Goal: Transaction & Acquisition: Purchase product/service

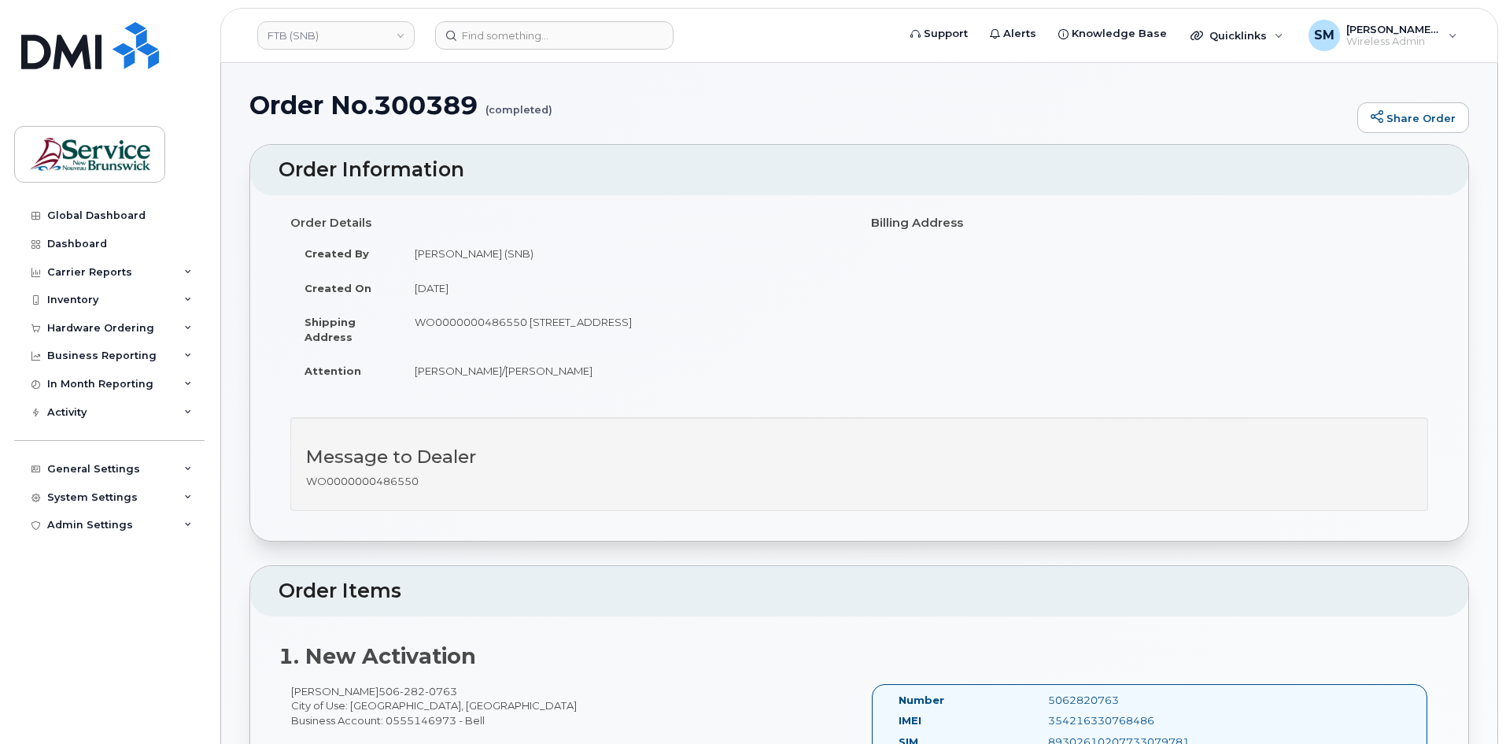
scroll to position [315, 0]
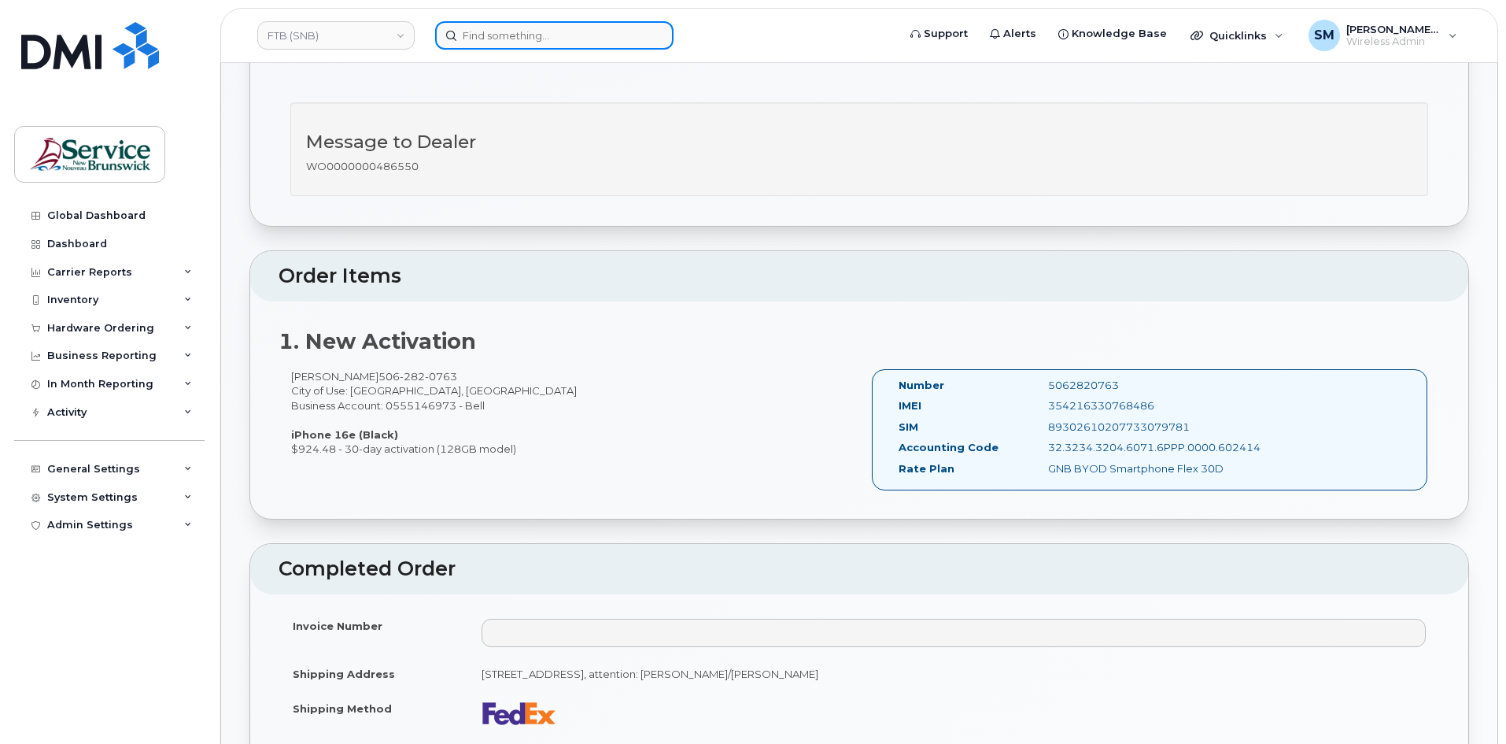
click at [570, 38] on input at bounding box center [554, 35] width 238 height 28
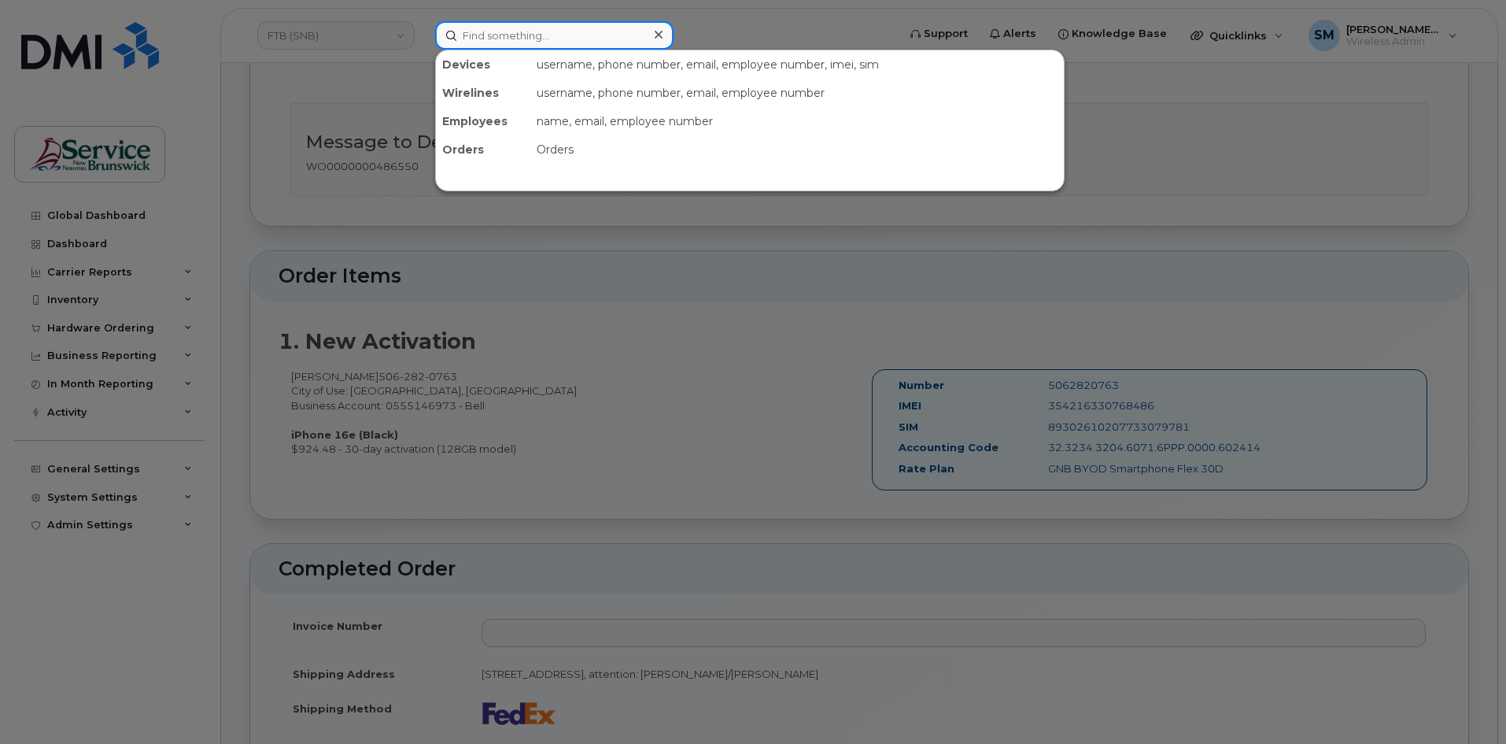
paste input "[PHONE_NUMBER]"
type input "[PHONE_NUMBER]"
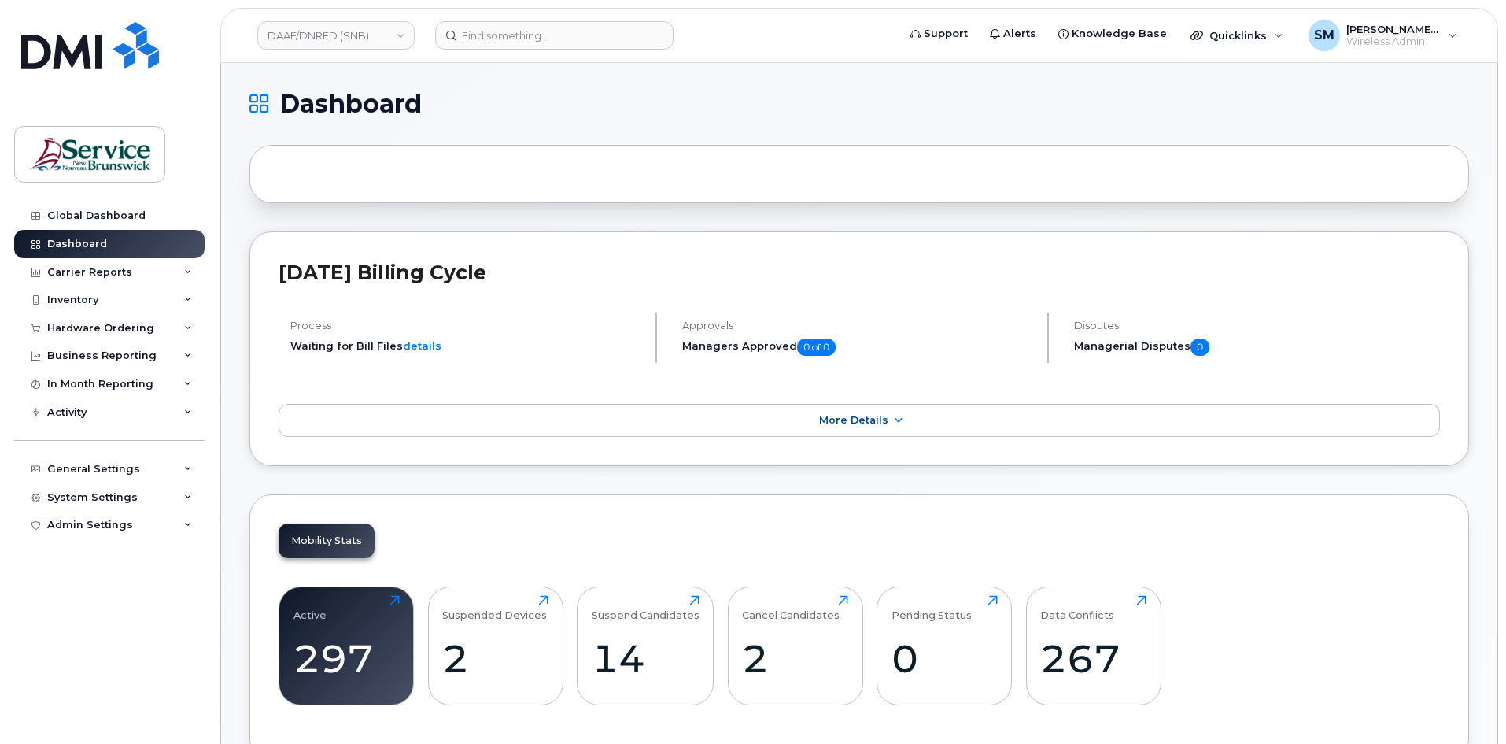
click at [511, 55] on header "DAAF/DNRED (SNB) Support Alerts Knowledge Base Quicklinks Suspend / Cancel Devi…" at bounding box center [859, 35] width 1278 height 55
click at [513, 50] on header "DAAF/DNRED (SNB) Support Alerts Knowledge Base Quicklinks Suspend / Cancel Devi…" at bounding box center [859, 35] width 1278 height 55
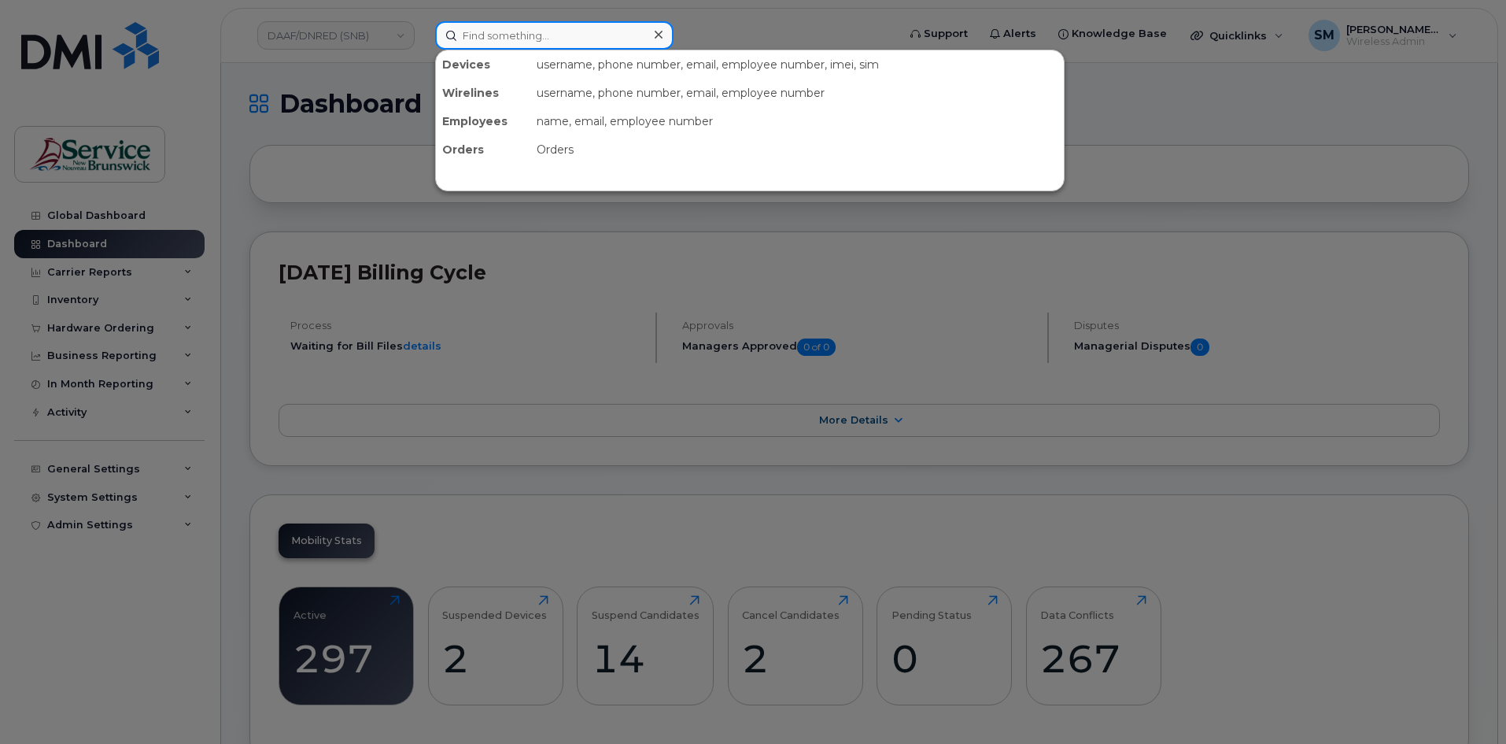
paste input "[PHONE_NUMBER]"
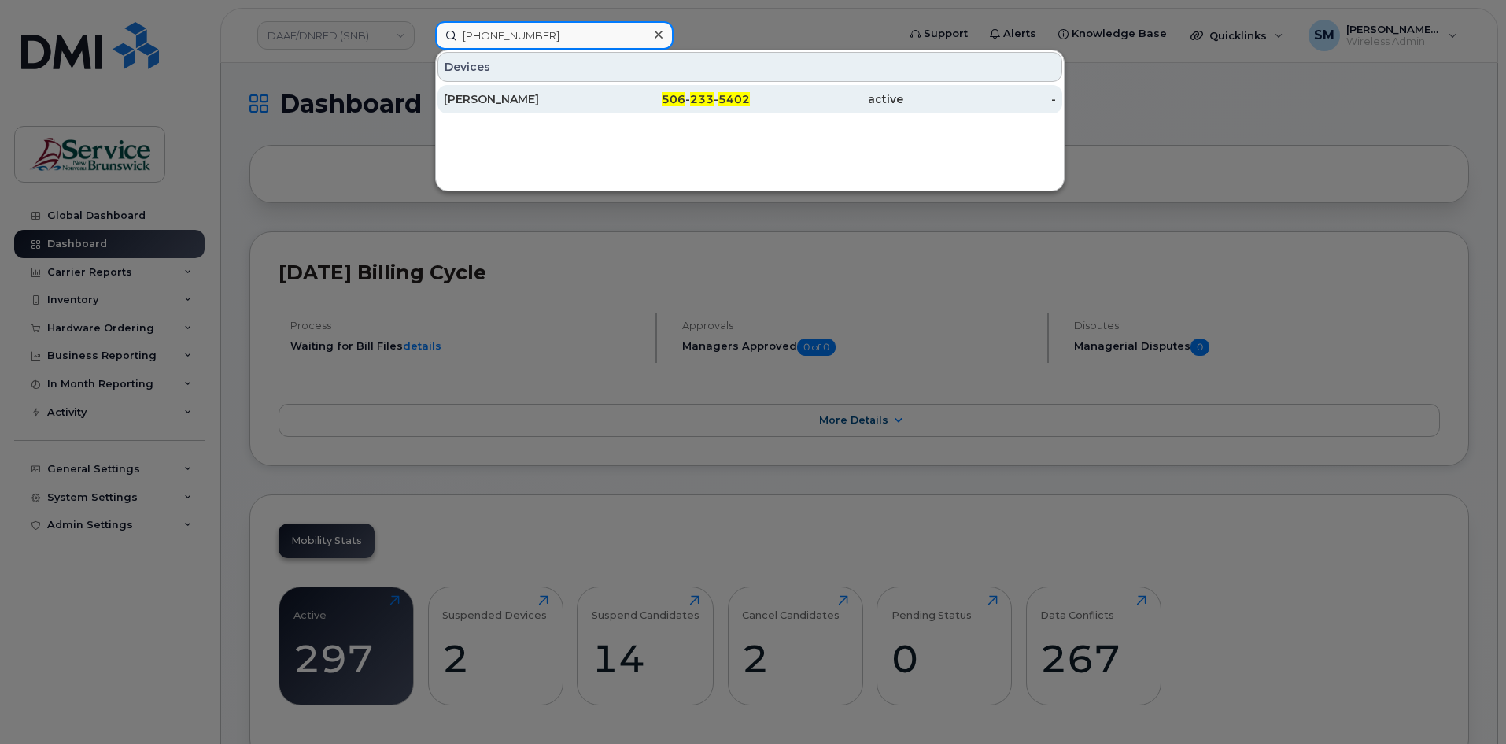
type input "[PHONE_NUMBER]"
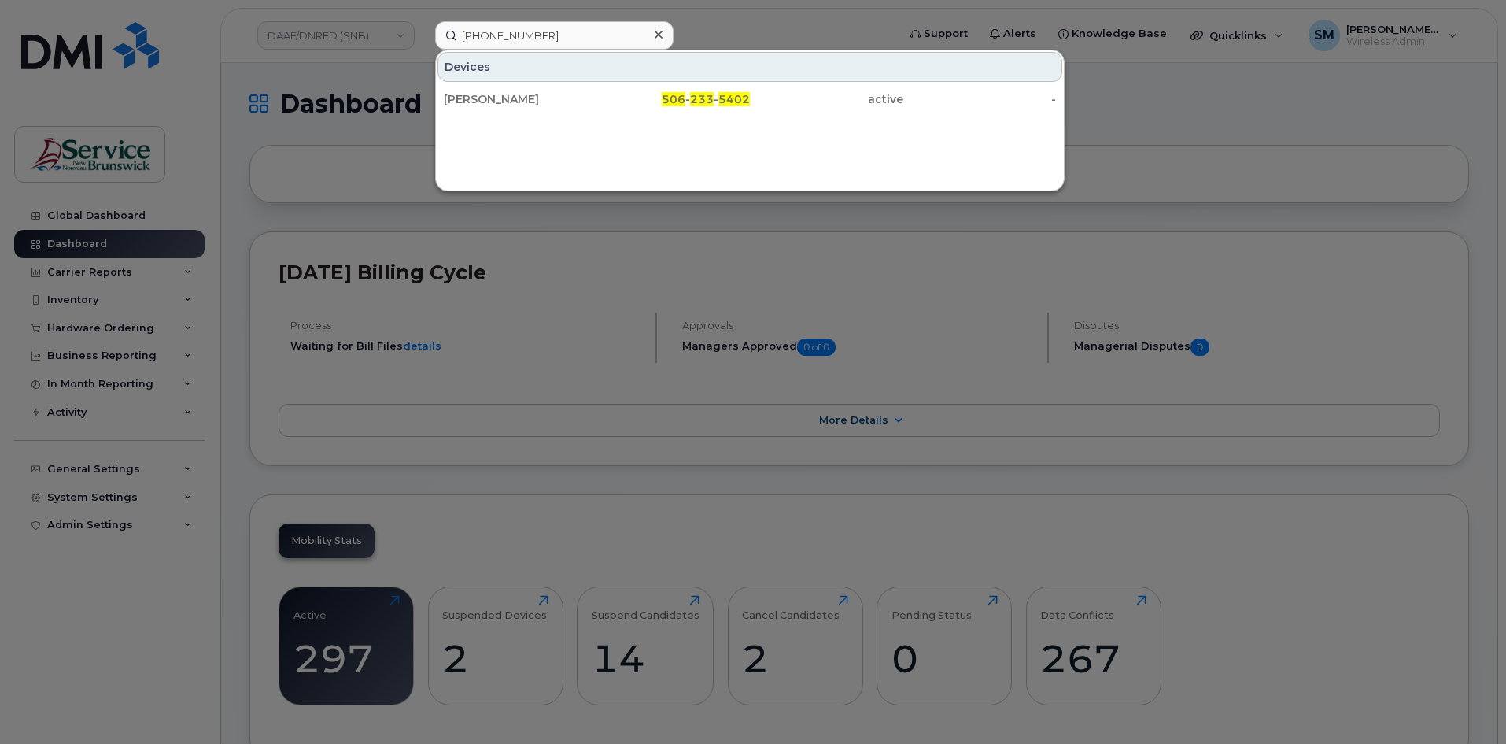
drag, startPoint x: 533, startPoint y: 93, endPoint x: 525, endPoint y: 69, distance: 25.1
click at [533, 93] on div "[PERSON_NAME]" at bounding box center [520, 99] width 153 height 16
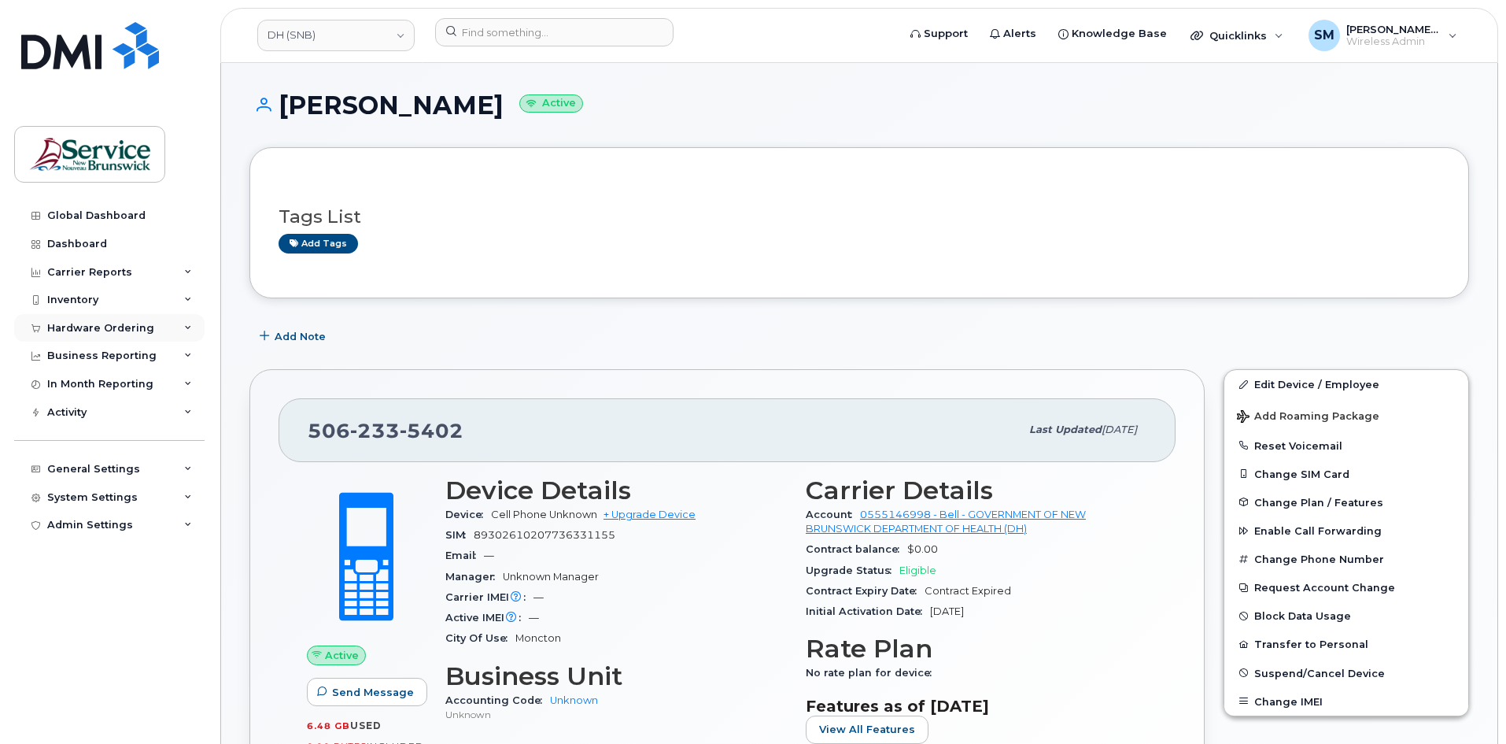
click at [141, 327] on div "Hardware Ordering" at bounding box center [100, 328] width 107 height 13
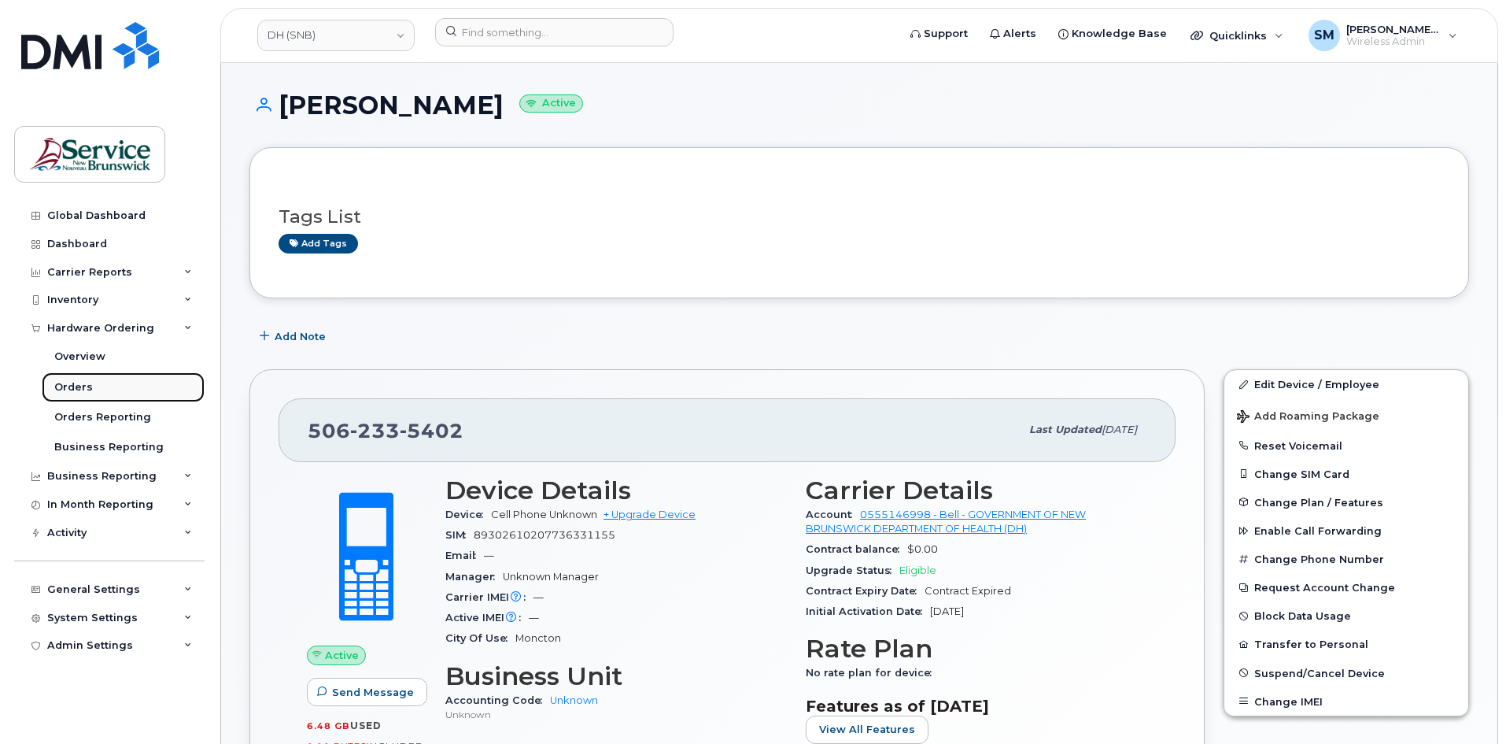
click at [113, 392] on link "Orders" at bounding box center [123, 387] width 163 height 30
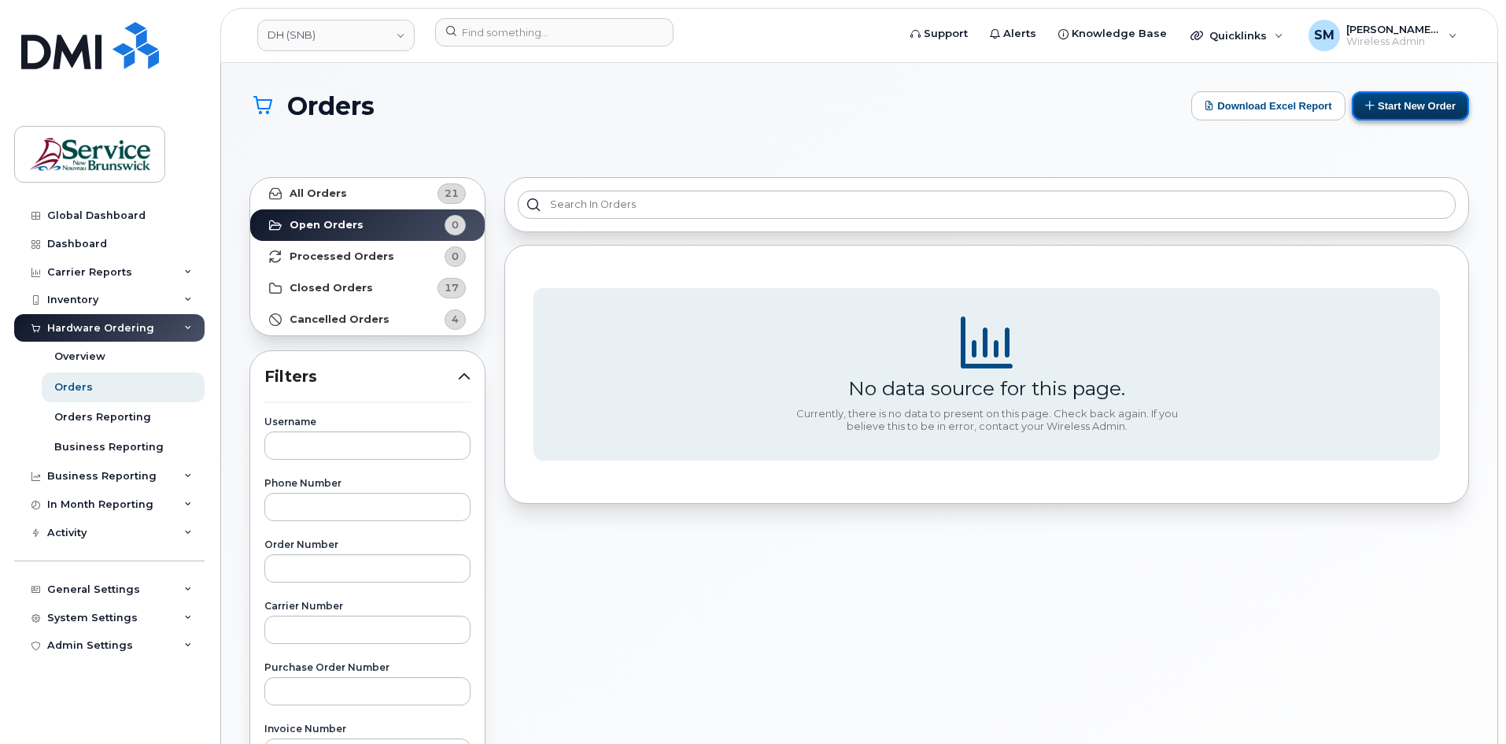
click at [1384, 114] on button "Start New Order" at bounding box center [1410, 105] width 117 height 29
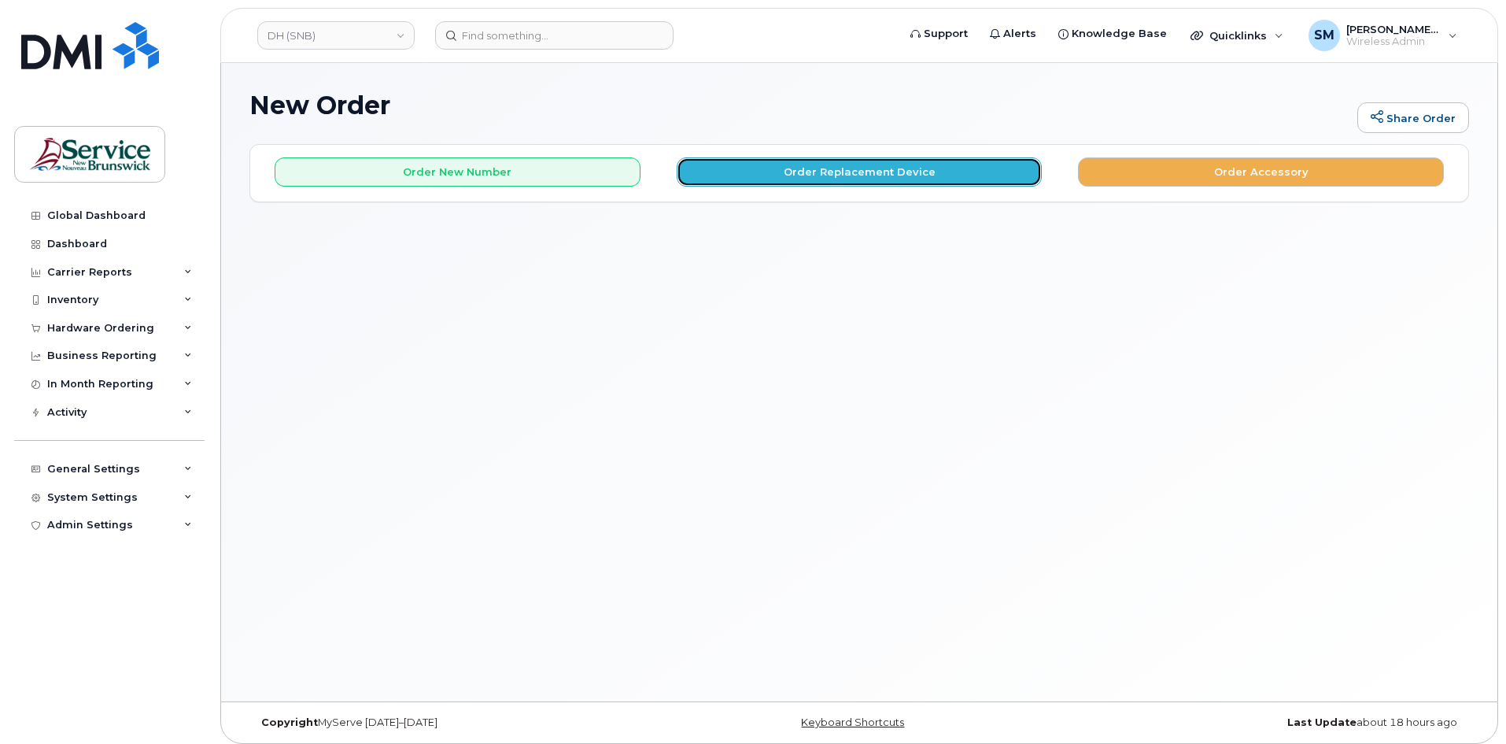
click at [708, 164] on button "Order Replacement Device" at bounding box center [860, 171] width 366 height 29
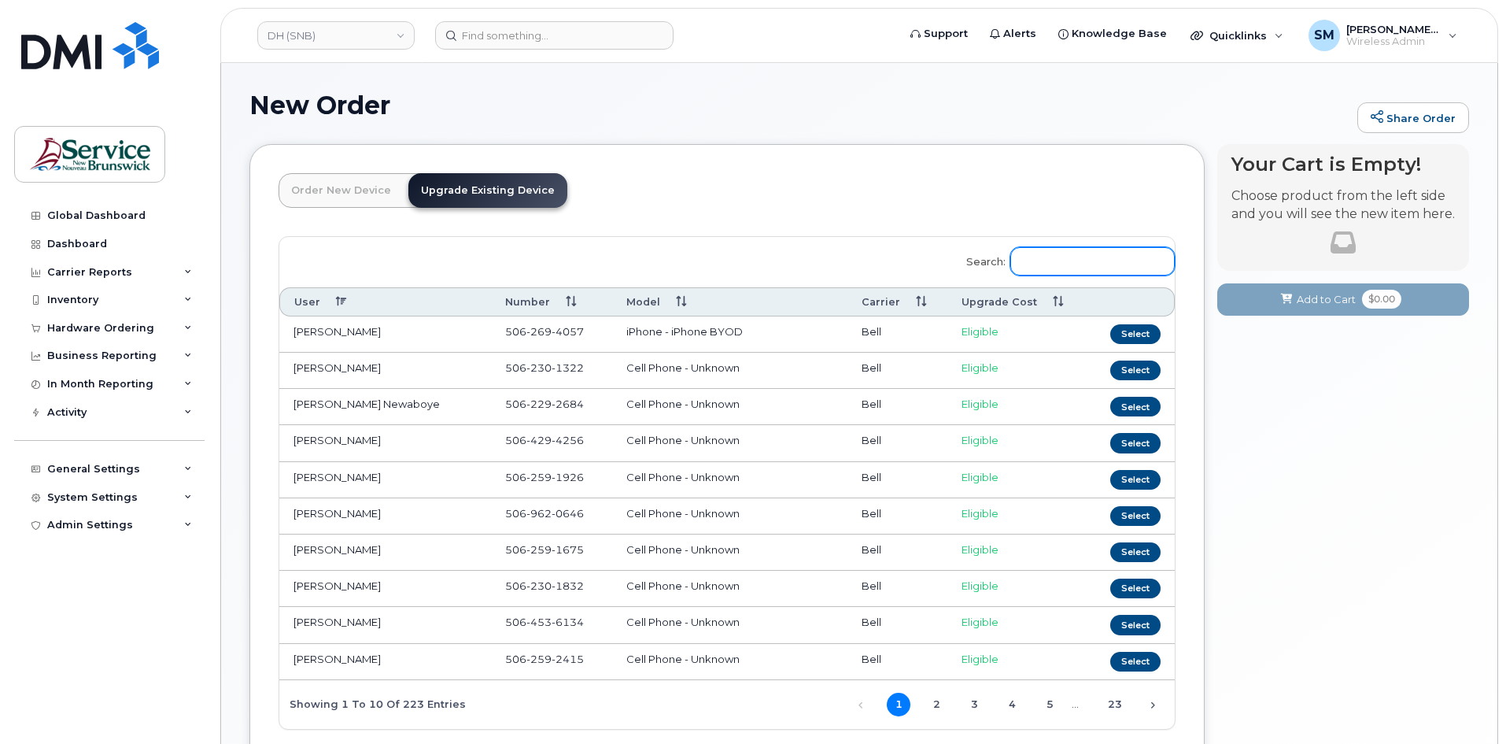
paste input "506 233 5402"
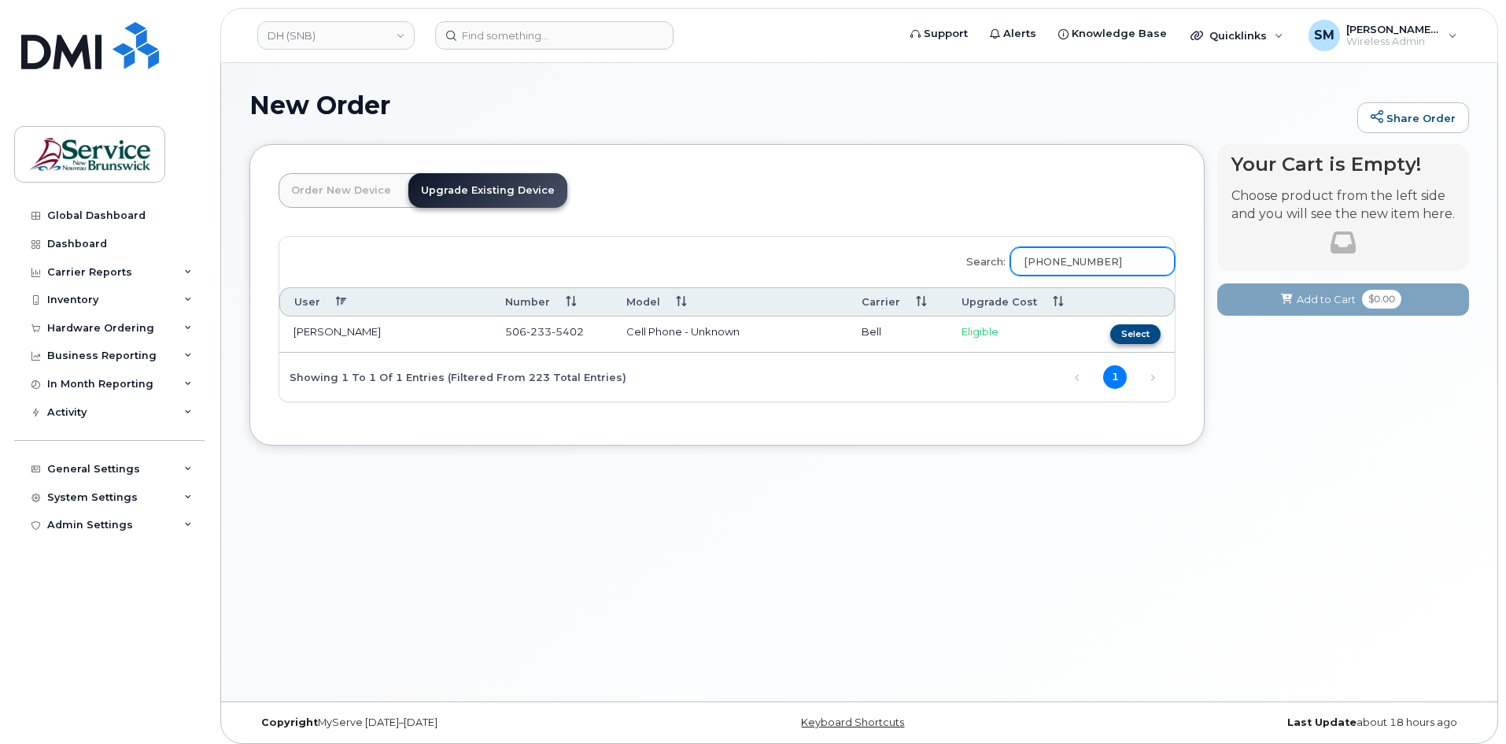
type input "506 233 5402"
click at [1129, 334] on button "Select" at bounding box center [1135, 334] width 50 height 20
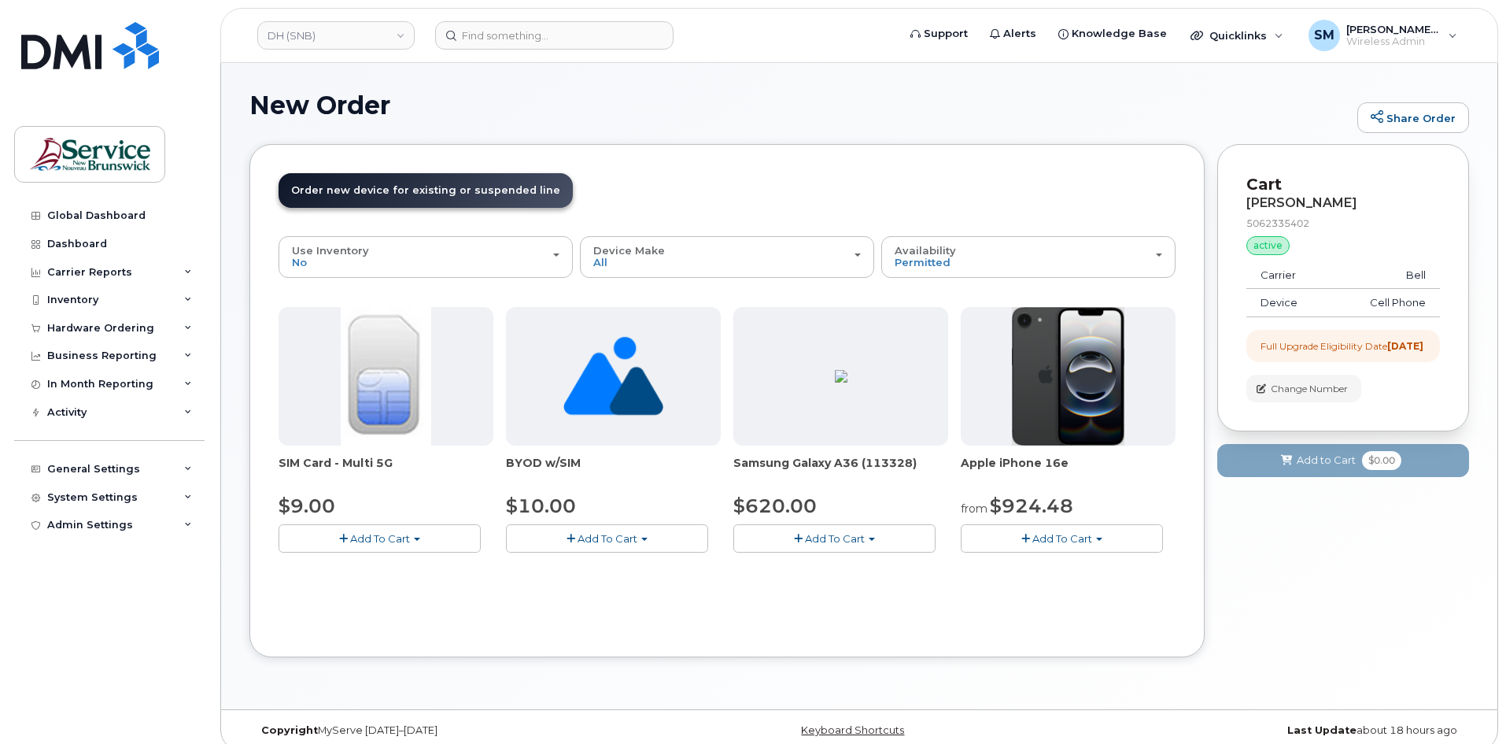
click at [1025, 534] on span "button" at bounding box center [1025, 538] width 9 height 10
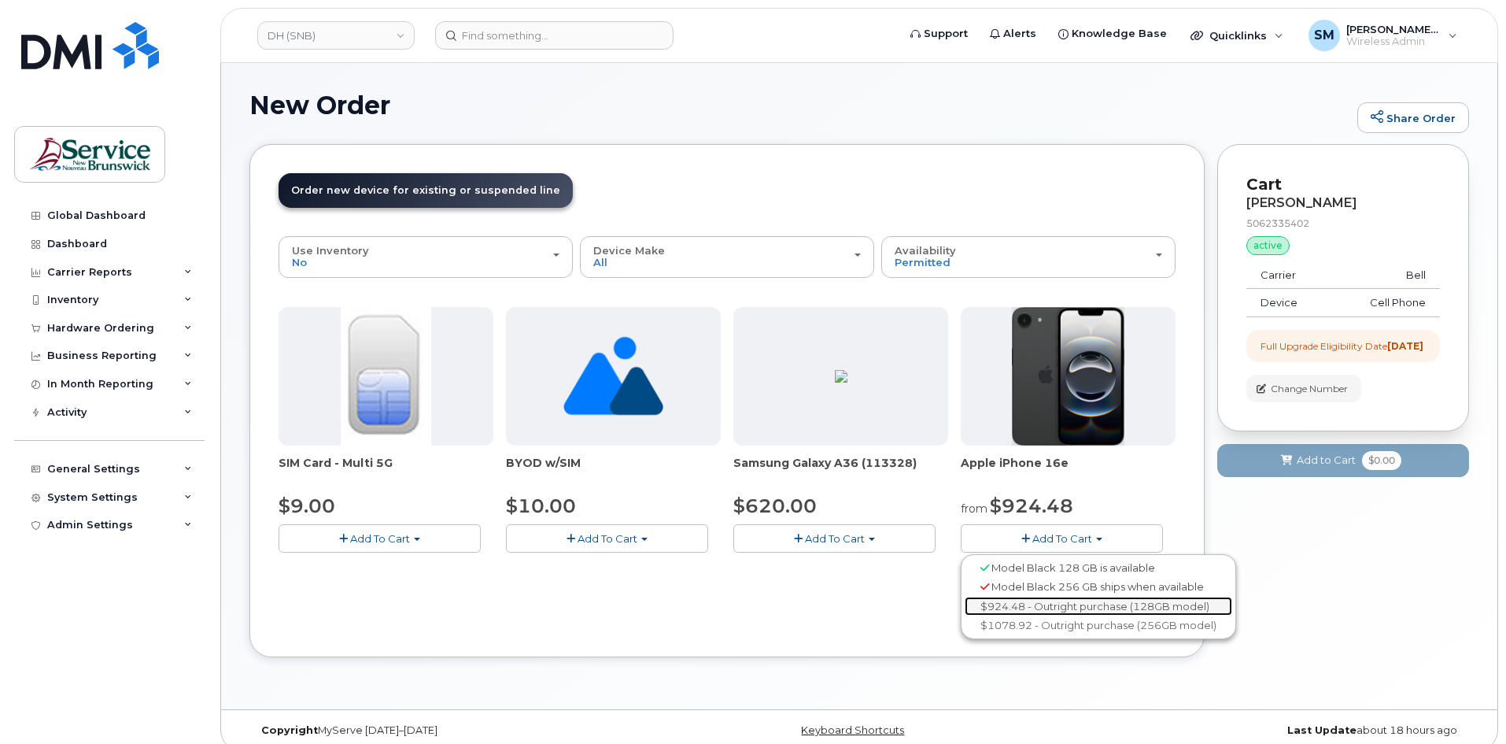
click at [1068, 608] on link "$924.48 - Outright purchase (128GB model)" at bounding box center [1099, 606] width 268 height 20
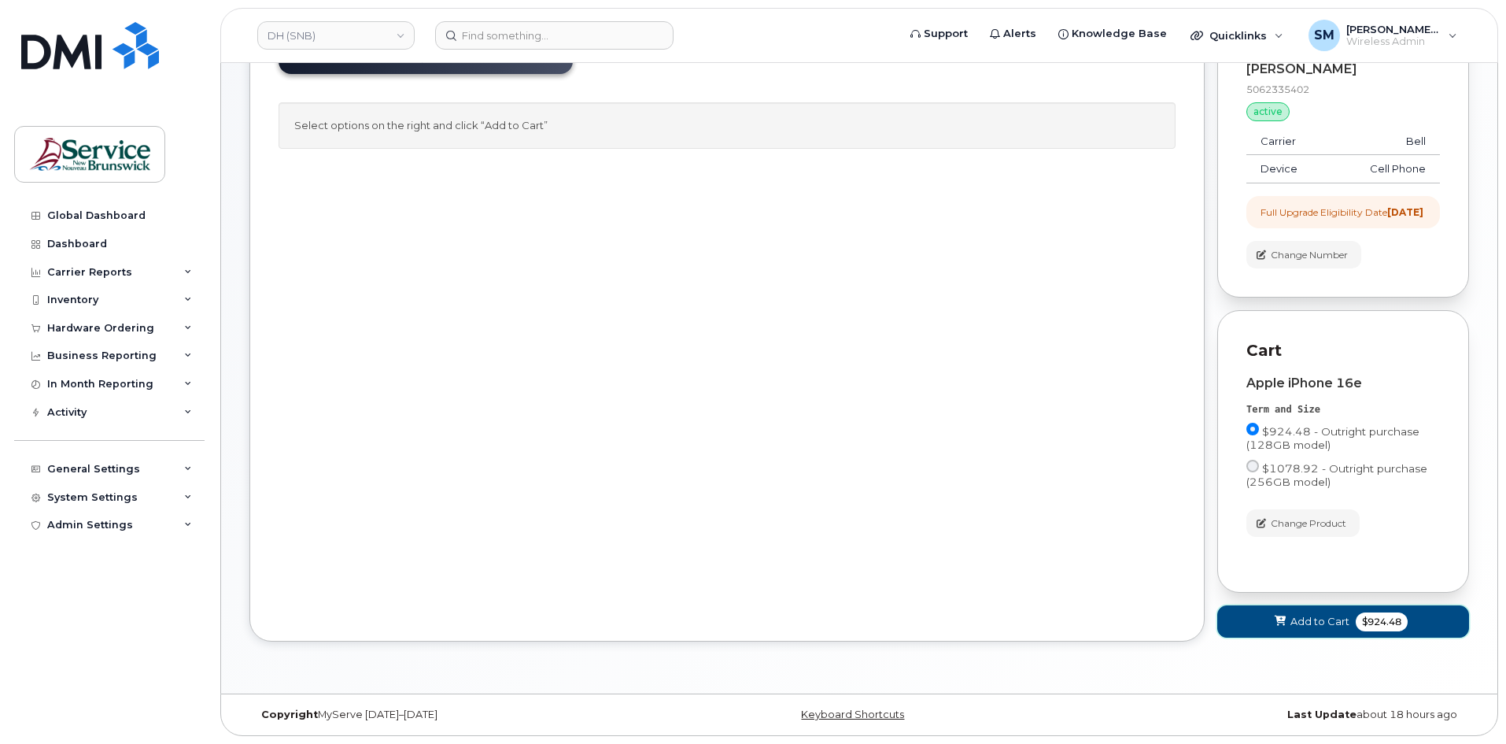
click at [1341, 624] on span "Add to Cart" at bounding box center [1319, 621] width 59 height 15
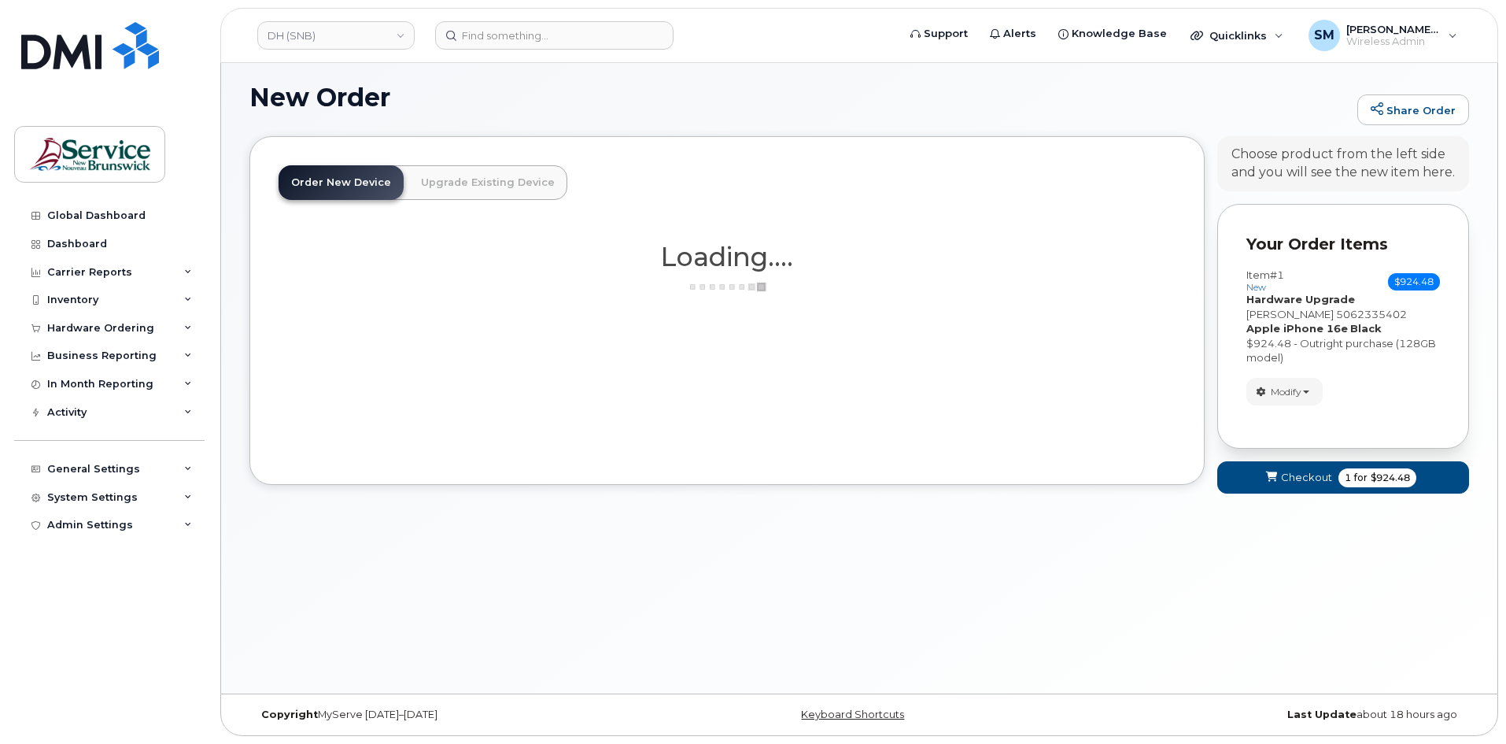
scroll to position [16, 0]
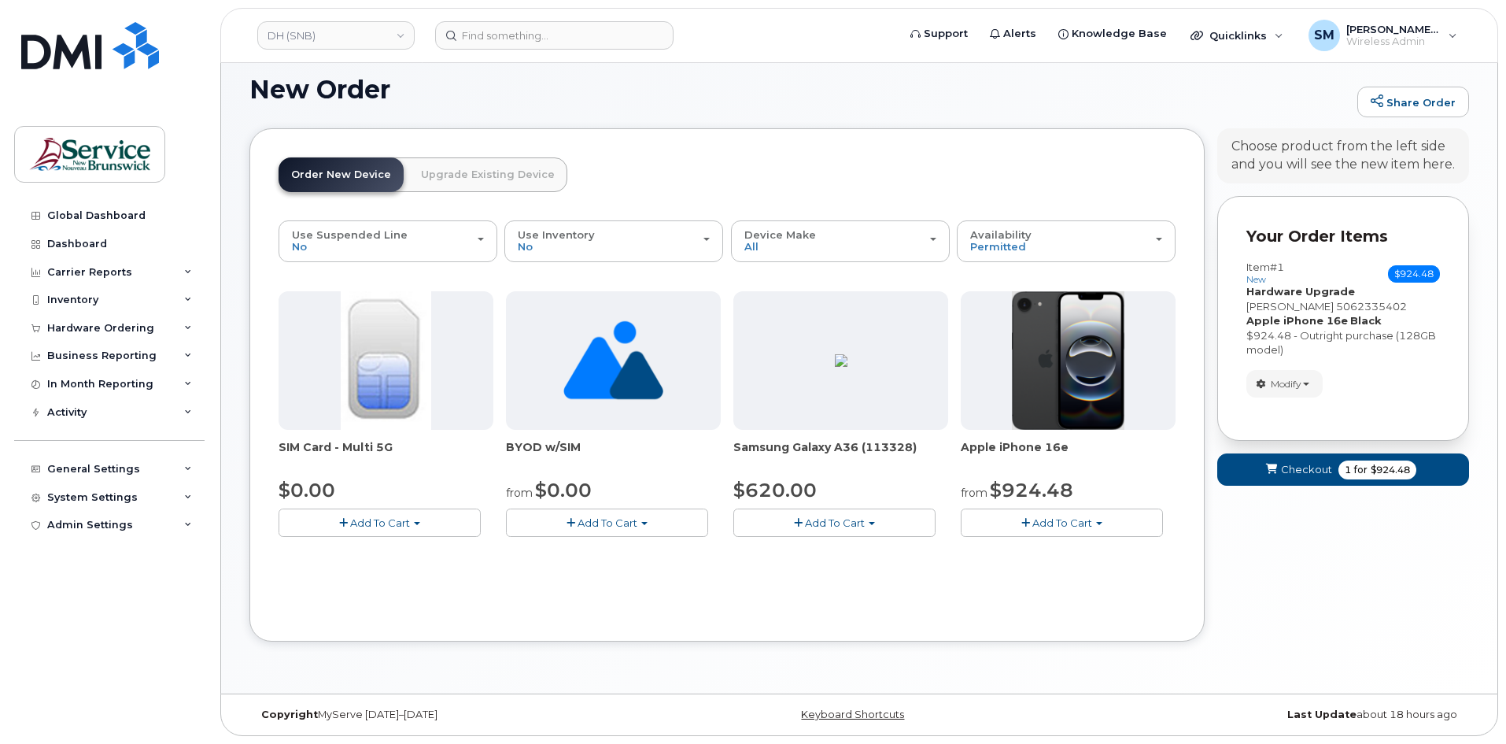
click at [1054, 516] on span "Add To Cart" at bounding box center [1062, 522] width 60 height 13
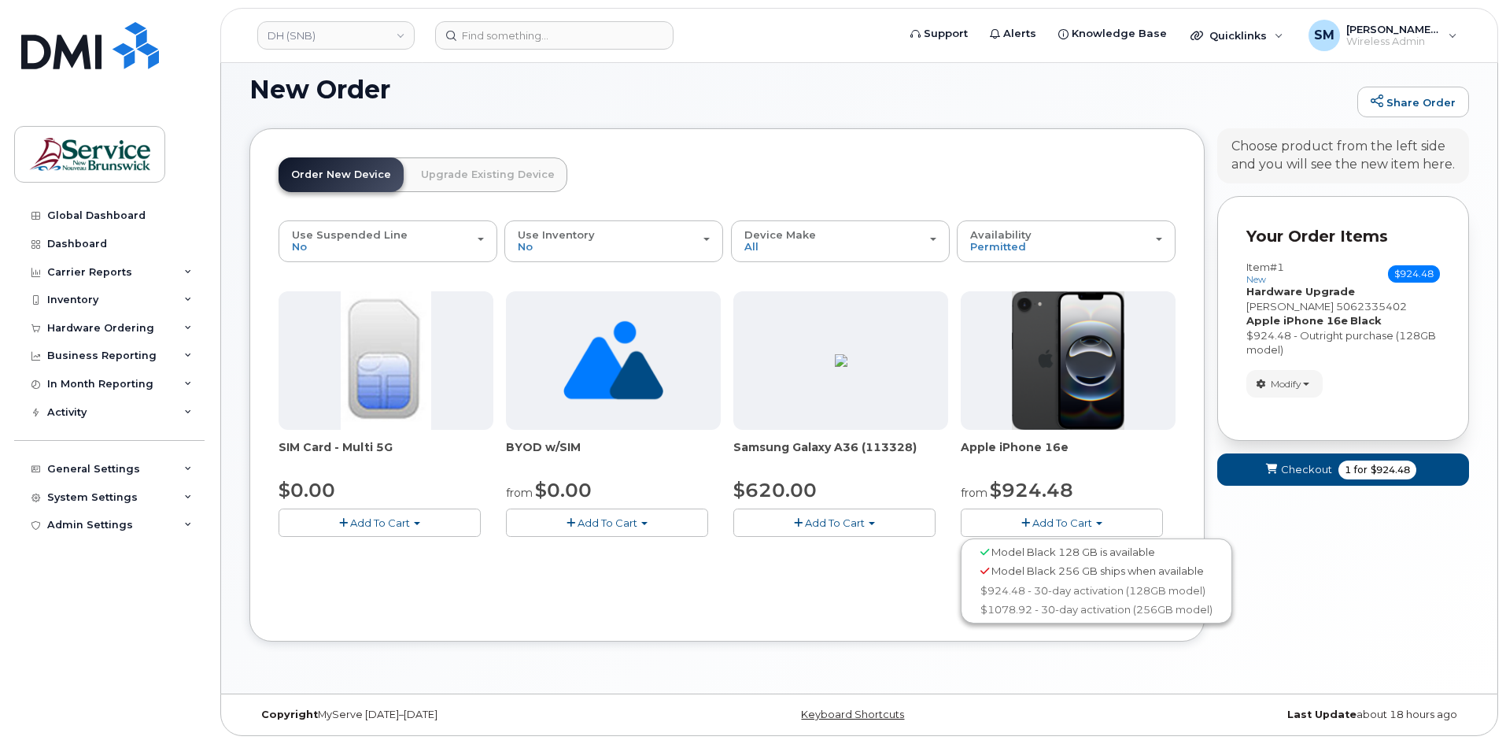
click at [1305, 548] on div "Your Cart is Empty! Choose product from the left side and you will see the new …" at bounding box center [1343, 396] width 252 height 537
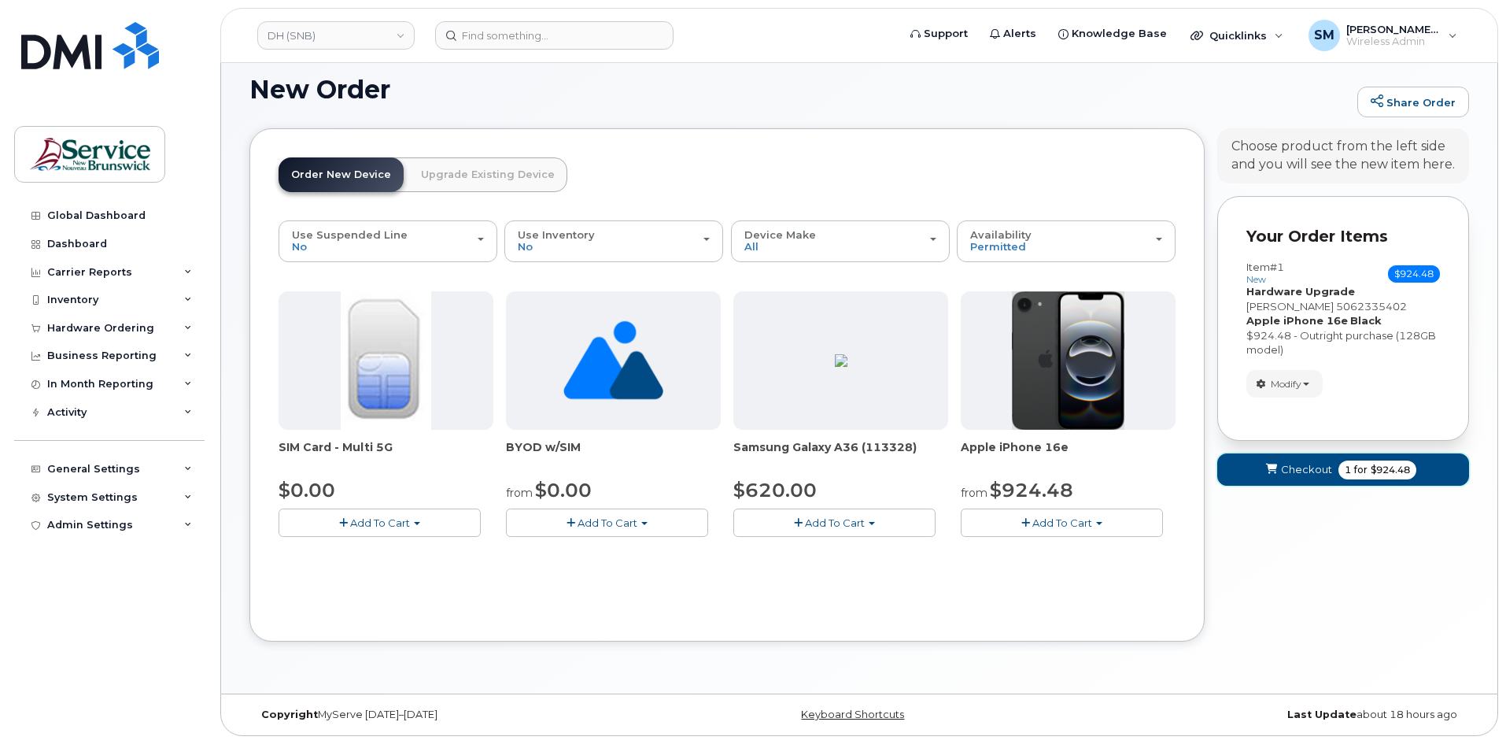
click at [1305, 481] on button "Checkout 1 for $924.48" at bounding box center [1343, 469] width 252 height 32
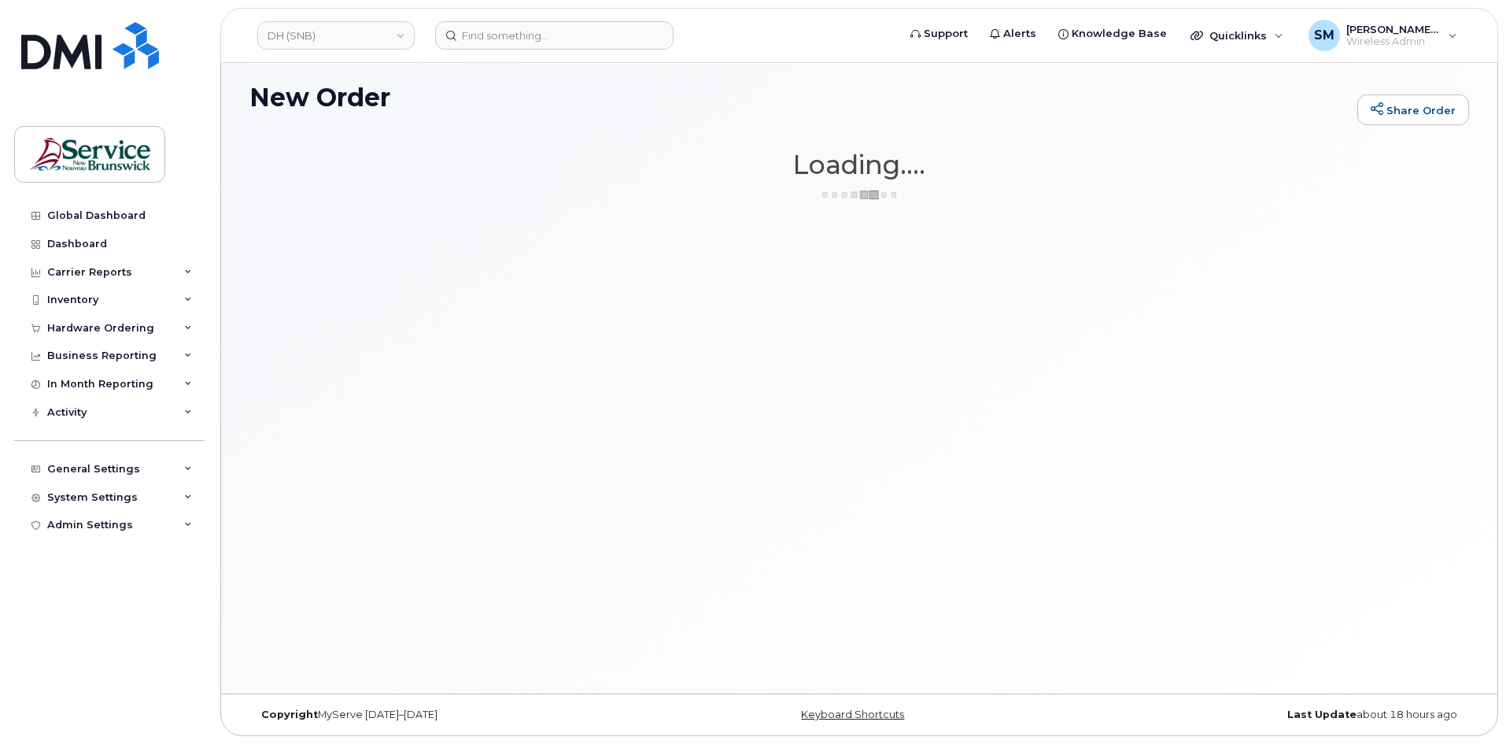
scroll to position [8, 0]
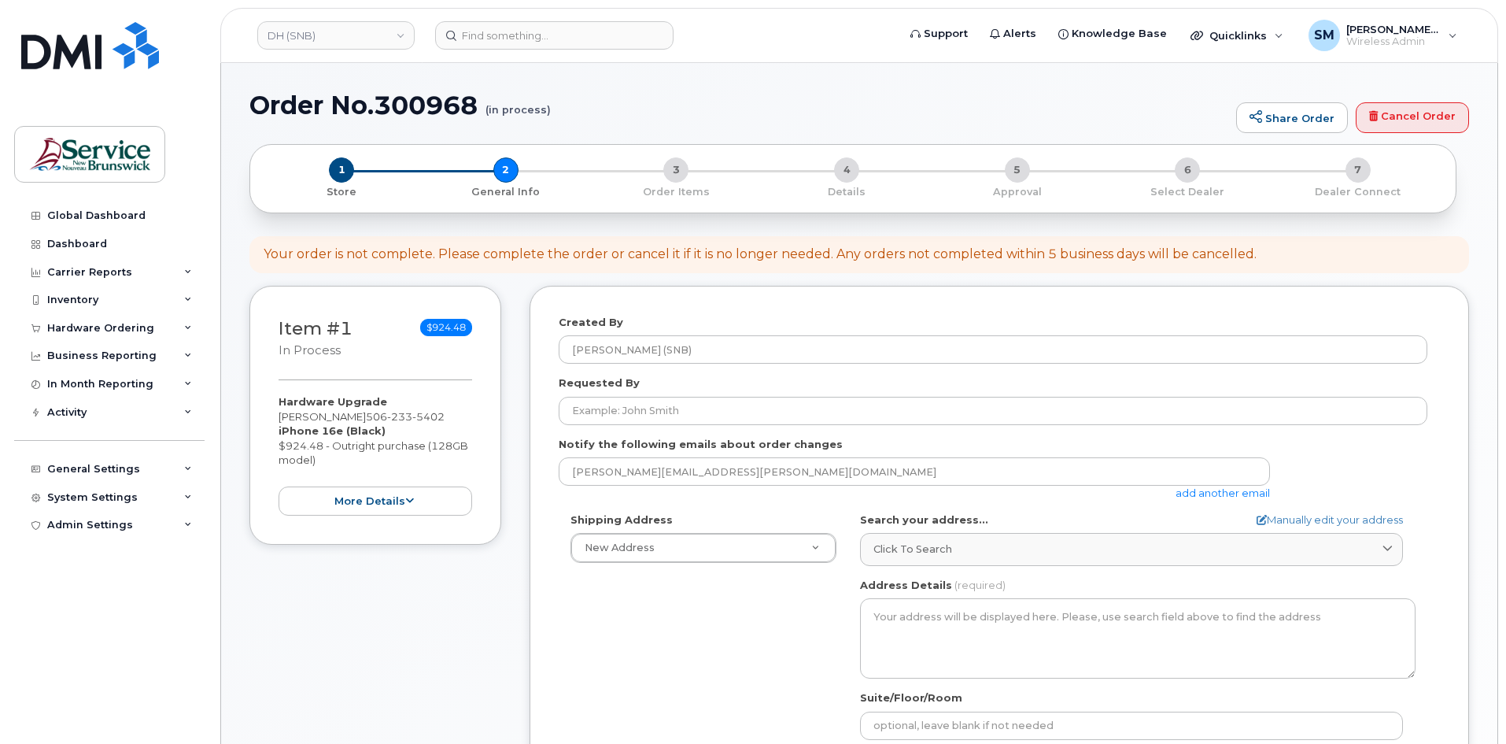
select select
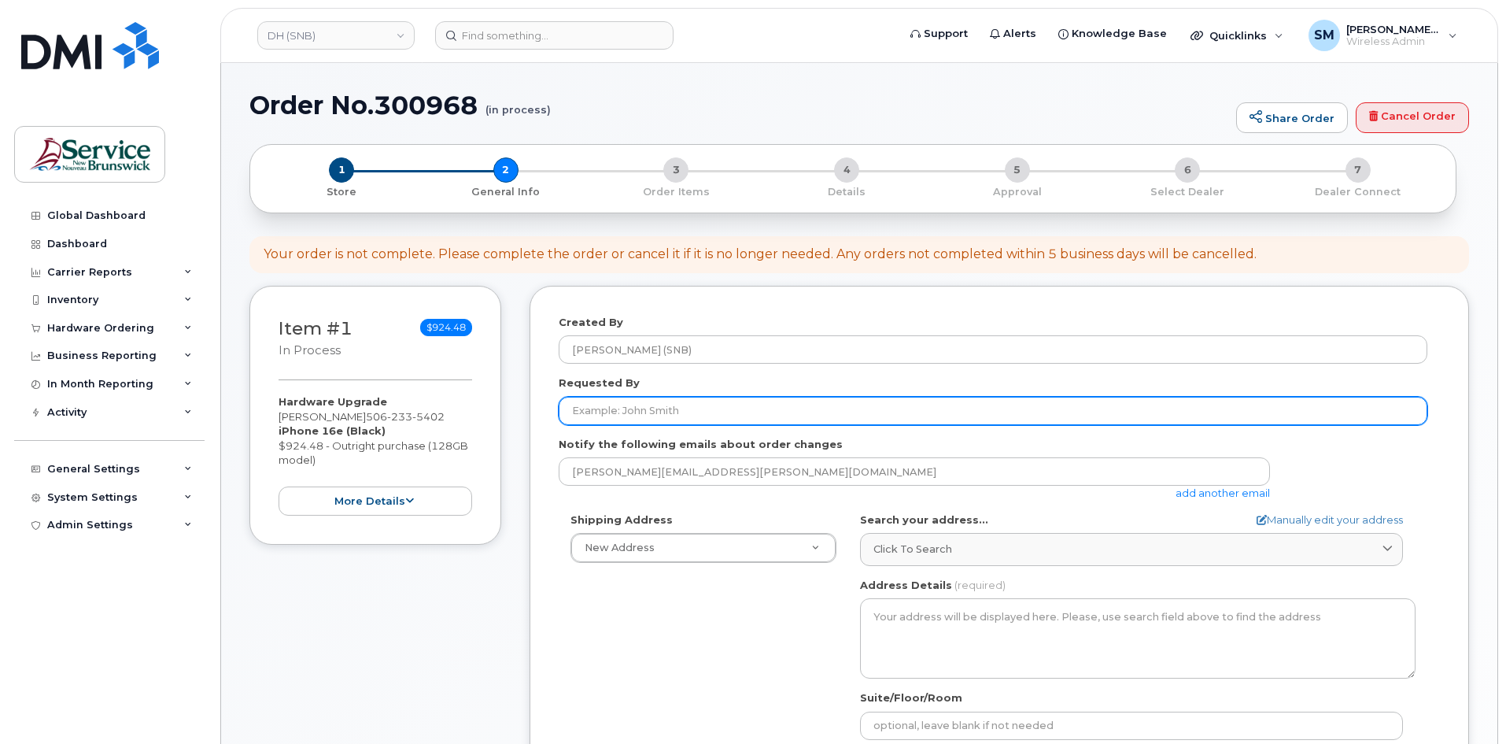
click at [672, 413] on input "Requested By" at bounding box center [993, 411] width 869 height 28
paste input "[PERSON_NAME][EMAIL_ADDRESS][DOMAIN_NAME]"
type input "Melanie.Madore2@gnb.ca"
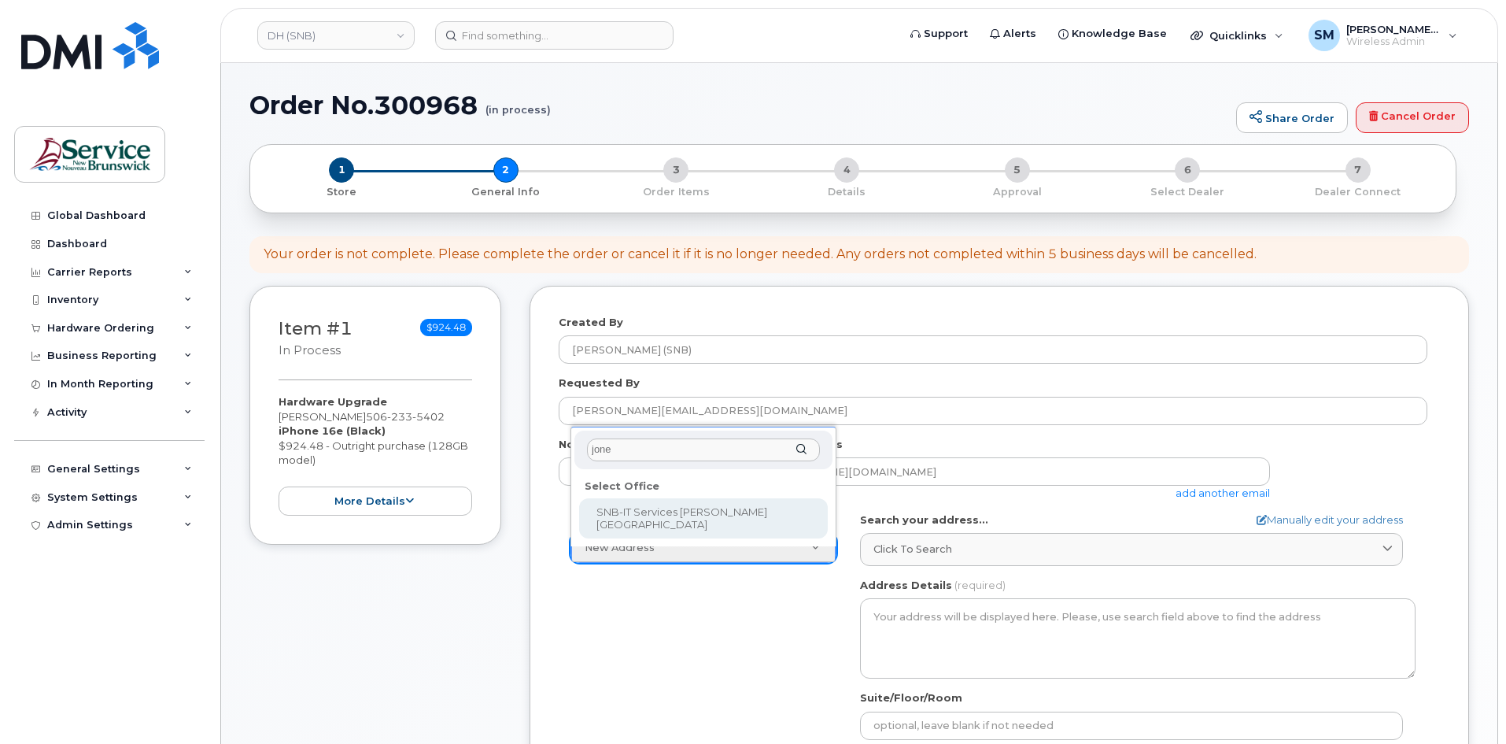
type input "jones"
select select
type textarea "105-1600 Main St Moncton New Brunswick E1E 1G5"
type input "Fred Doiron/Jeff McIntyre/Vincent Hache/Sebastien Bernard"
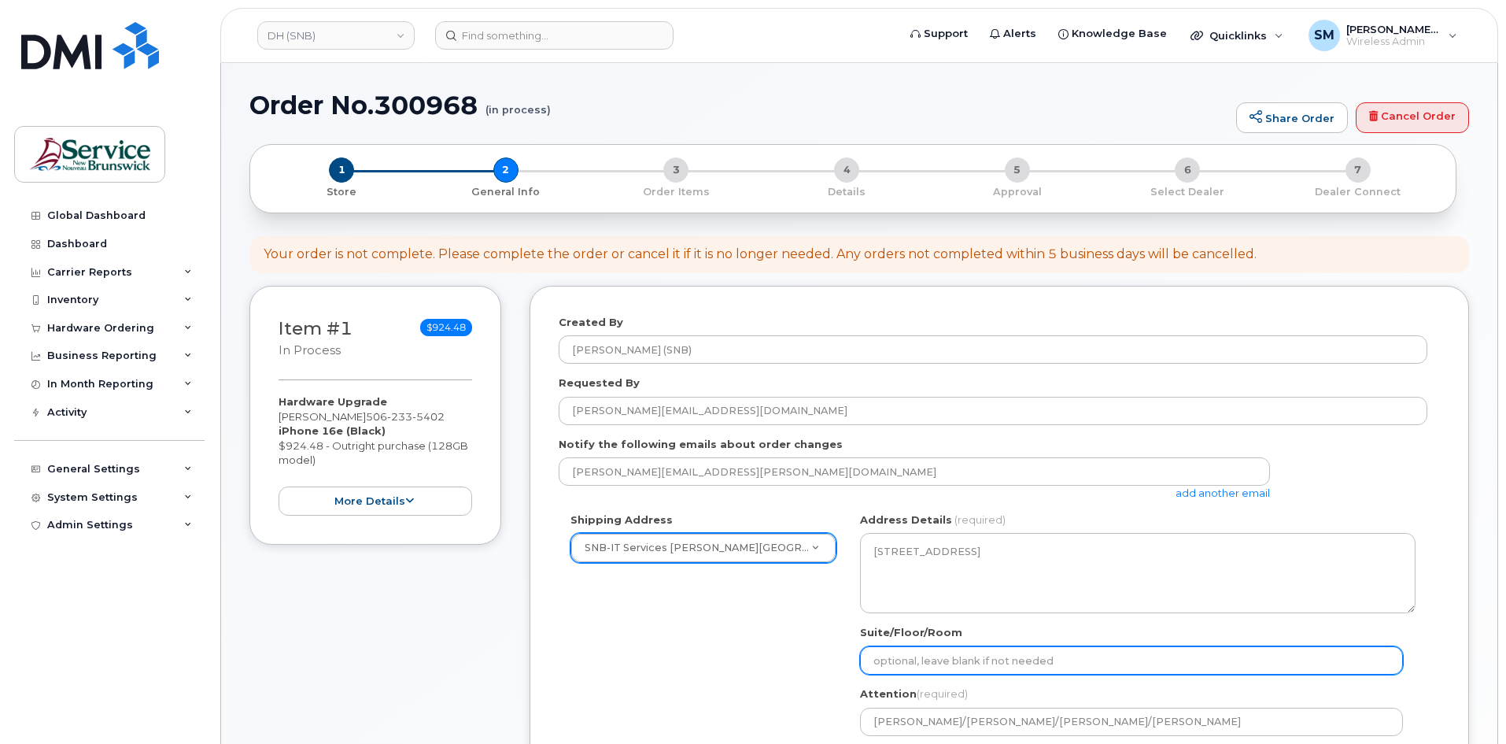
click at [931, 659] on input "Suite/Floor/Room" at bounding box center [1131, 660] width 543 height 28
paste input "WO0000000488535"
select select
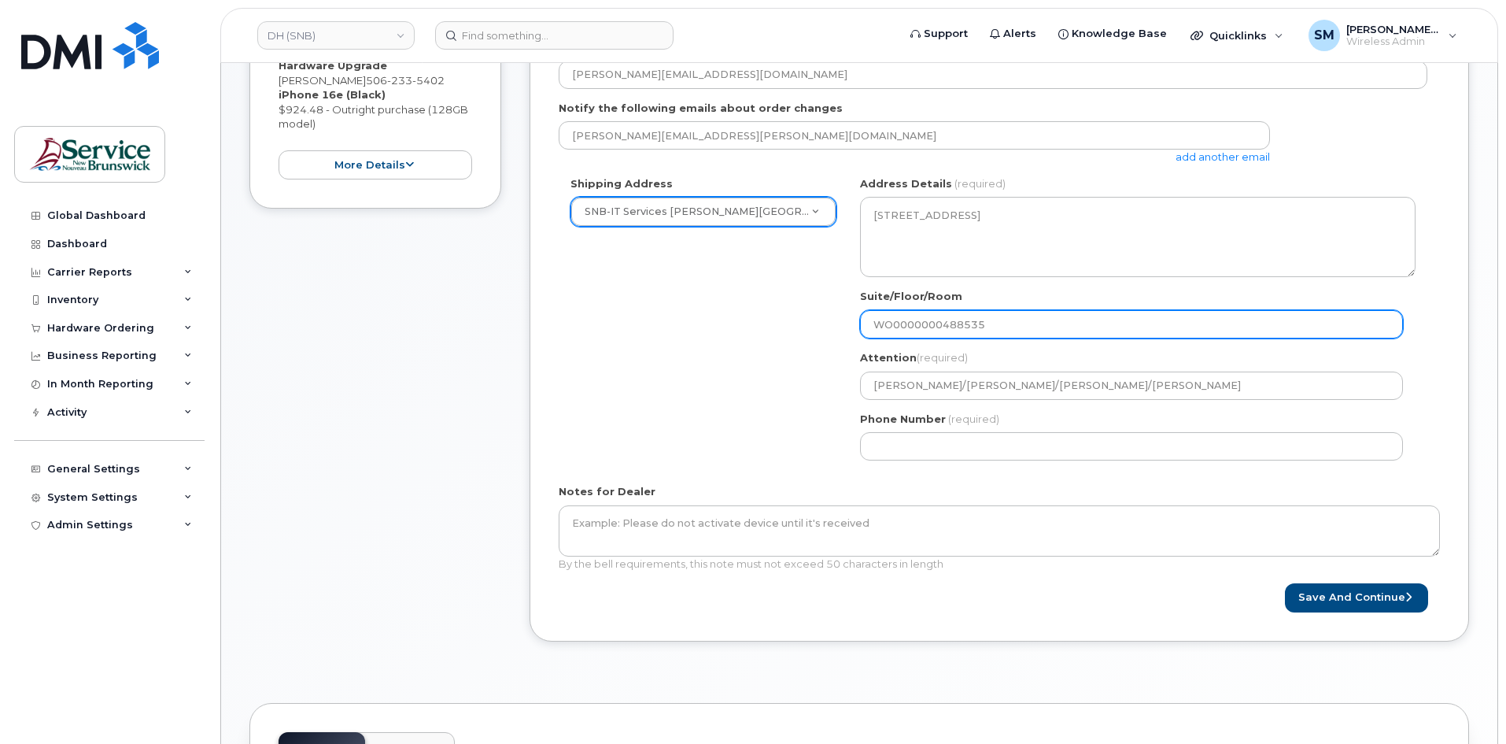
scroll to position [472, 0]
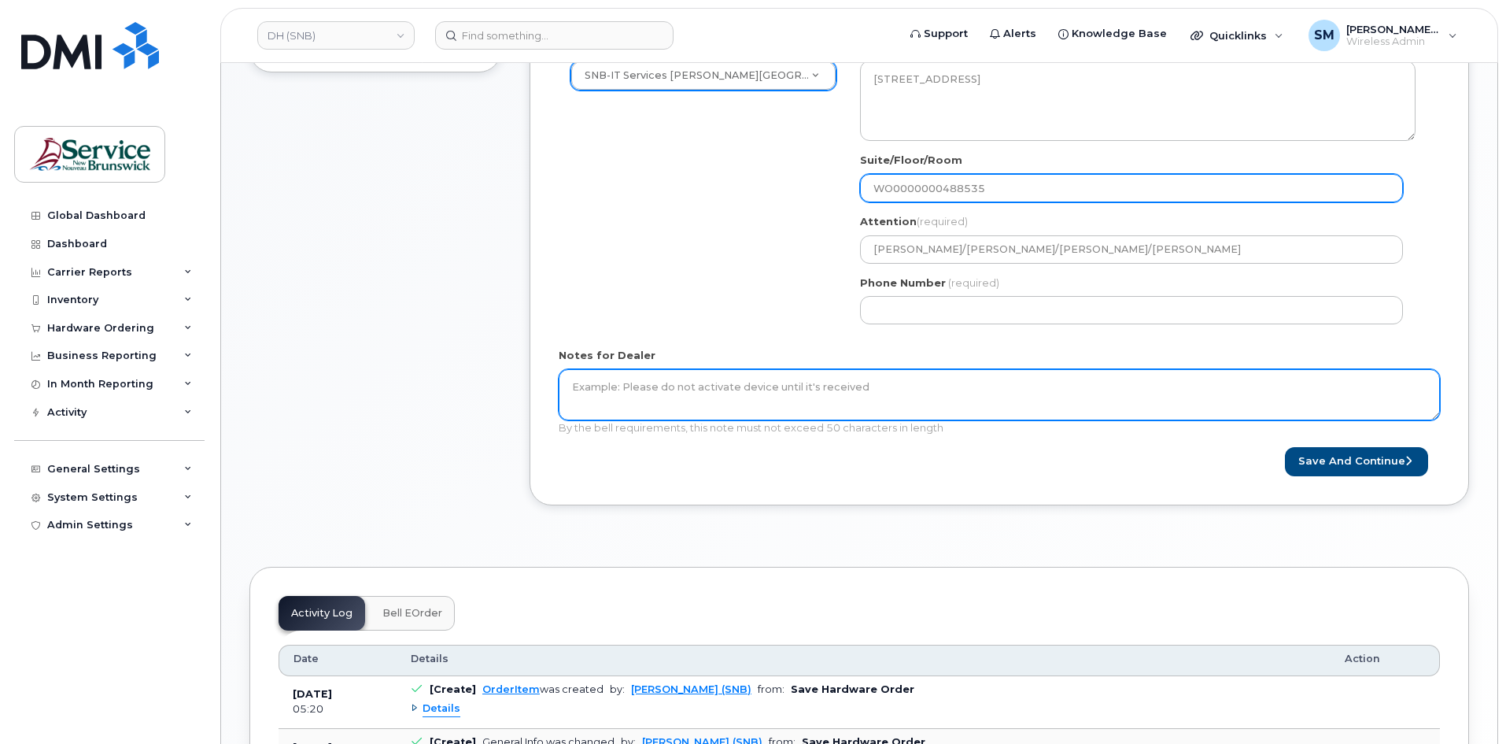
type input "WO0000000488535"
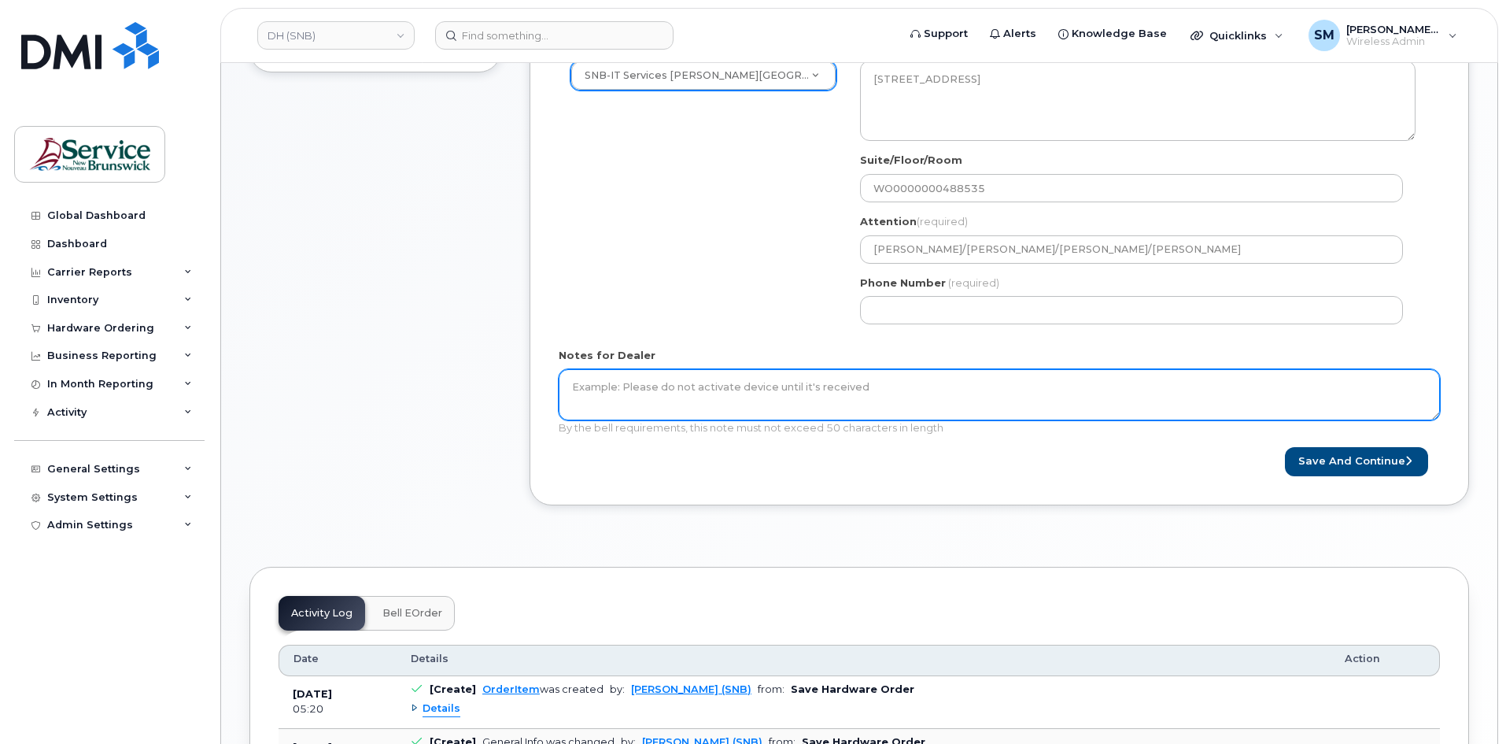
click at [835, 395] on textarea "Notes for Dealer" at bounding box center [999, 395] width 881 height 52
paste textarea "WO0000000488535"
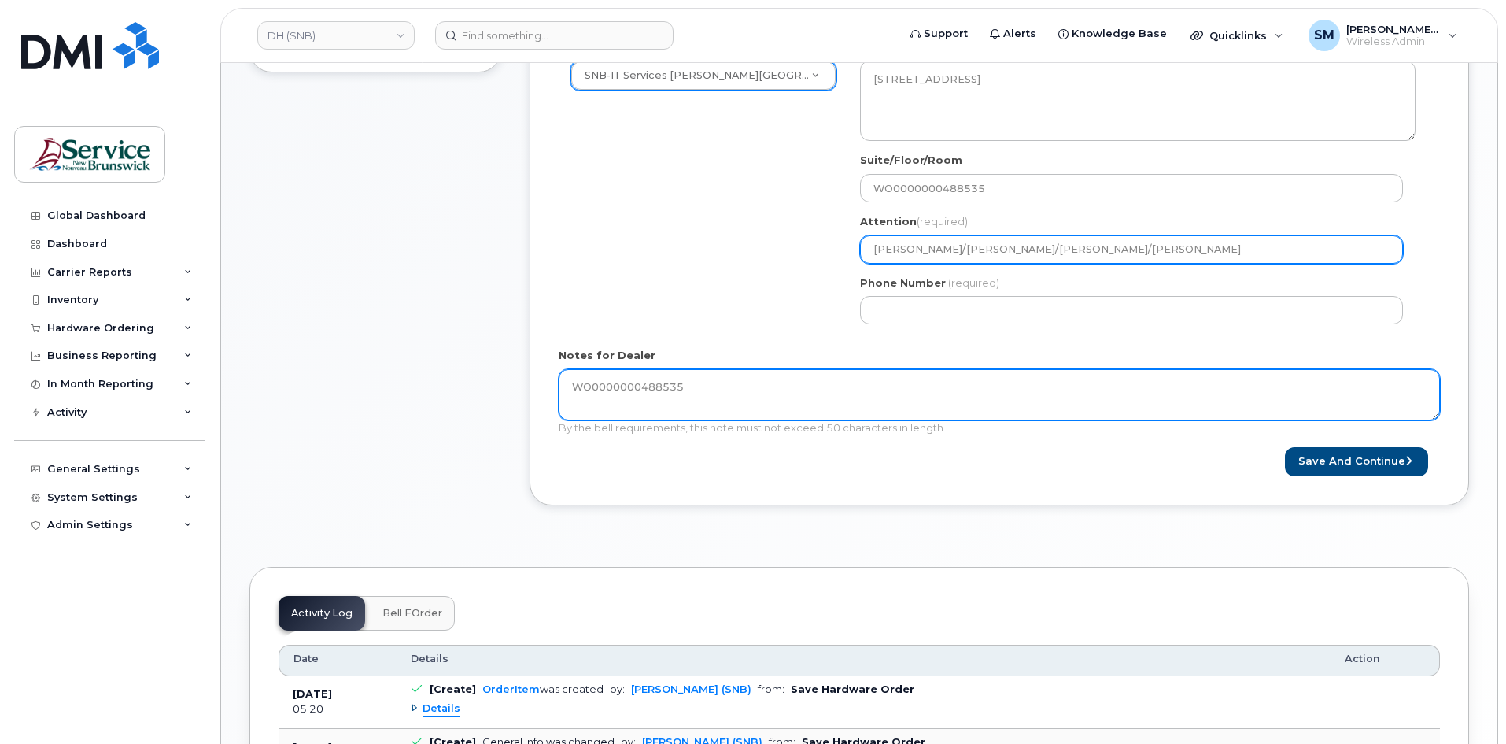
type textarea "WO0000000488535"
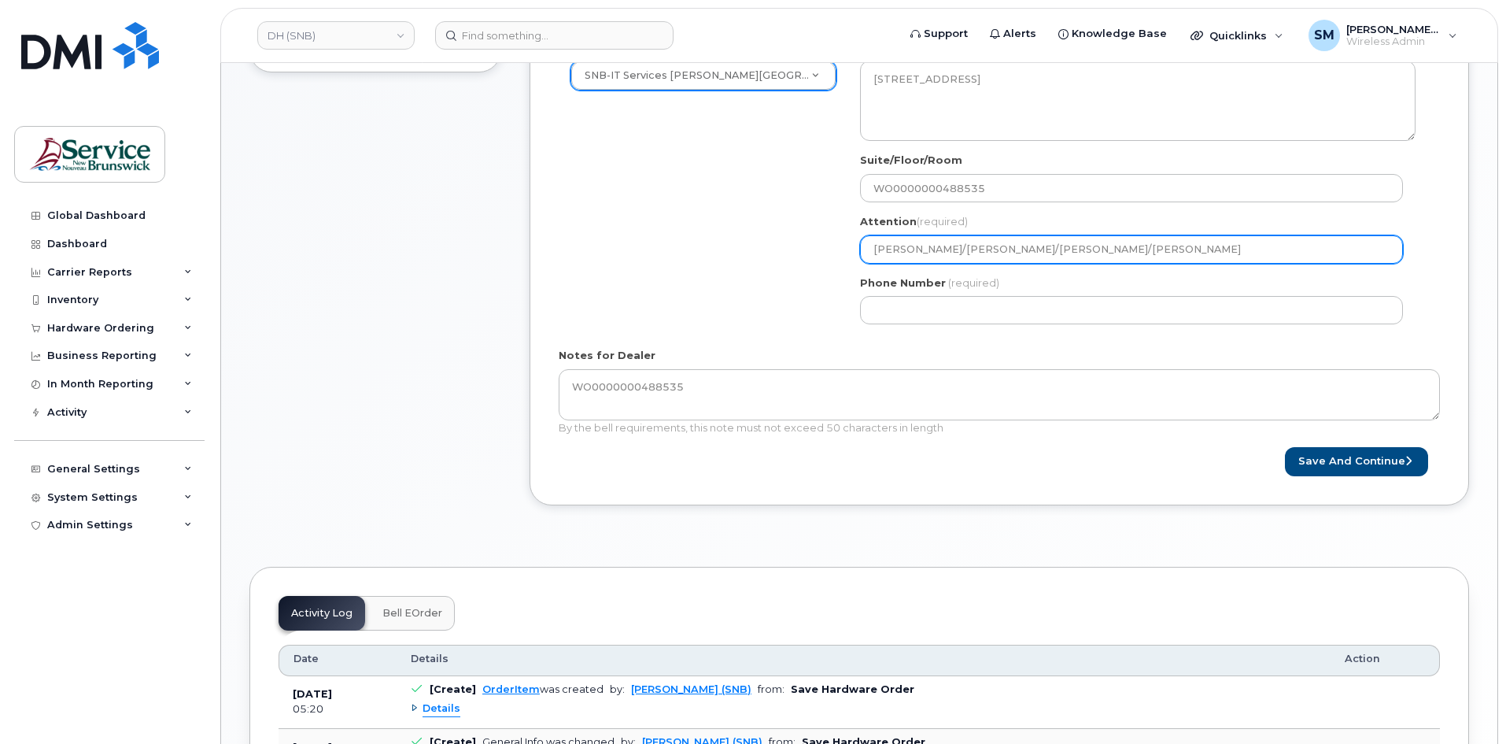
drag, startPoint x: 1006, startPoint y: 251, endPoint x: 1341, endPoint y: 231, distance: 336.5
click at [1341, 231] on div "Attention (required) Fred Doiron/Jeff McIntyre/Vincent Hache/Sebastien Bernard" at bounding box center [1137, 239] width 555 height 50
select select
type input "[PERSON_NAME]/[PERSON_NAME]"
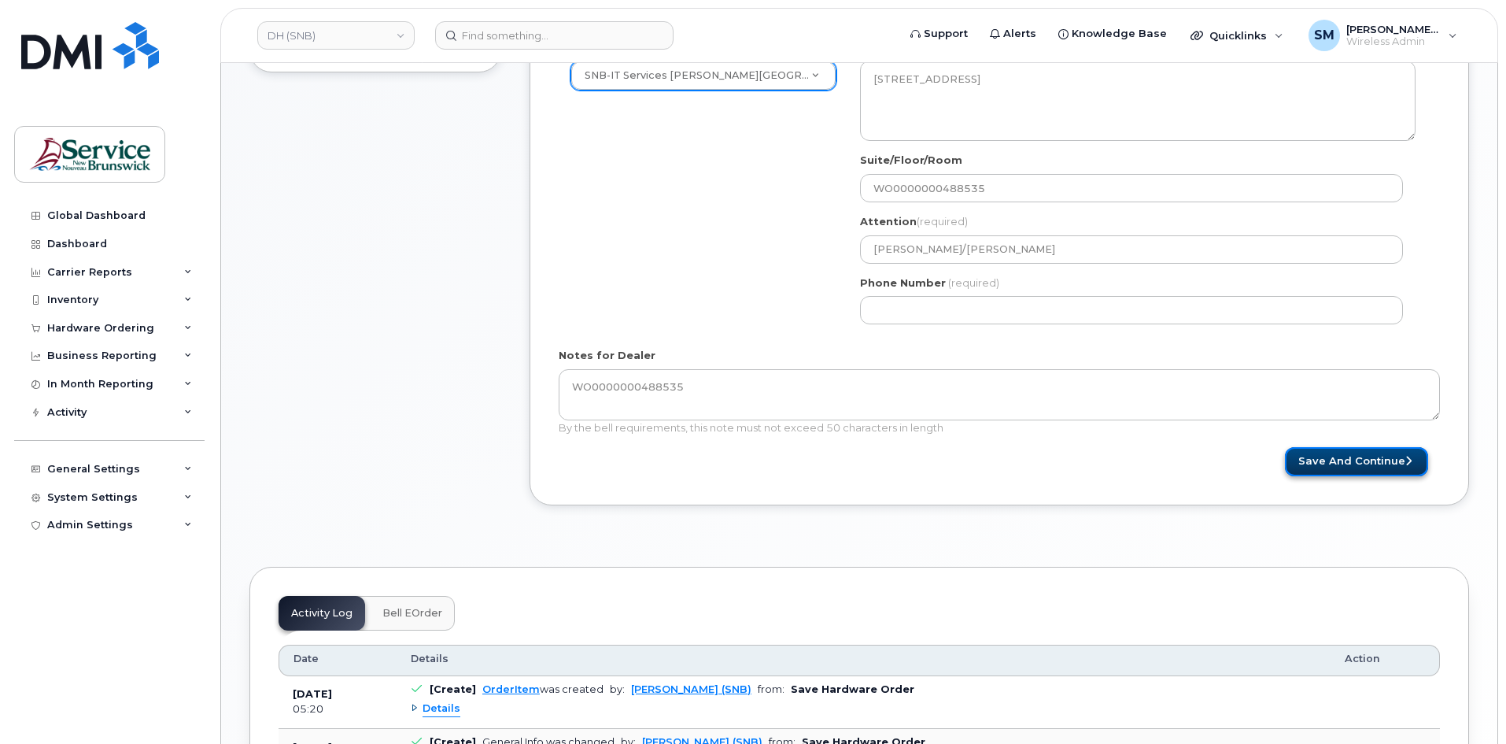
click at [1347, 456] on button "Save and Continue" at bounding box center [1356, 461] width 143 height 29
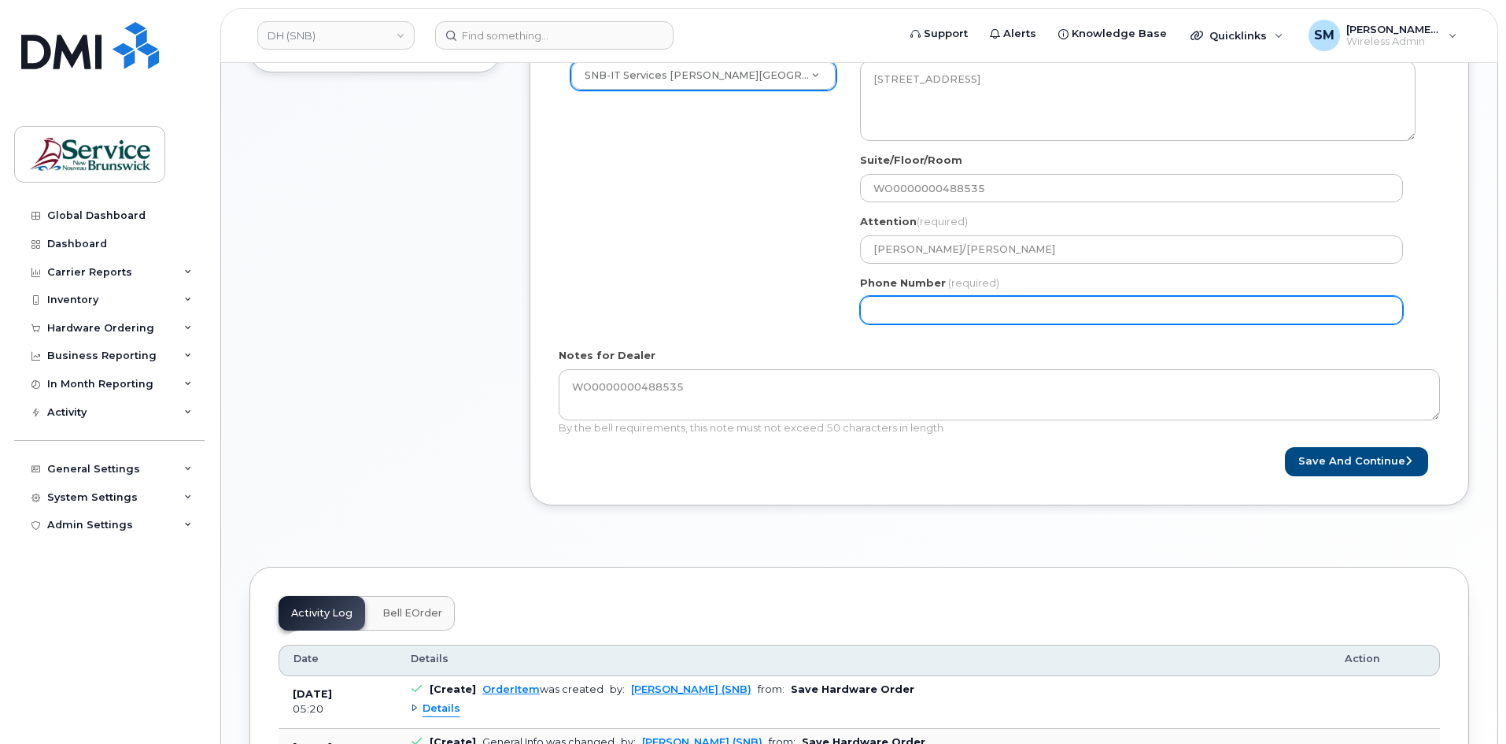
click at [1007, 316] on input "Phone Number" at bounding box center [1131, 310] width 543 height 28
select select
type input "506639633"
select select
type input "5066396338"
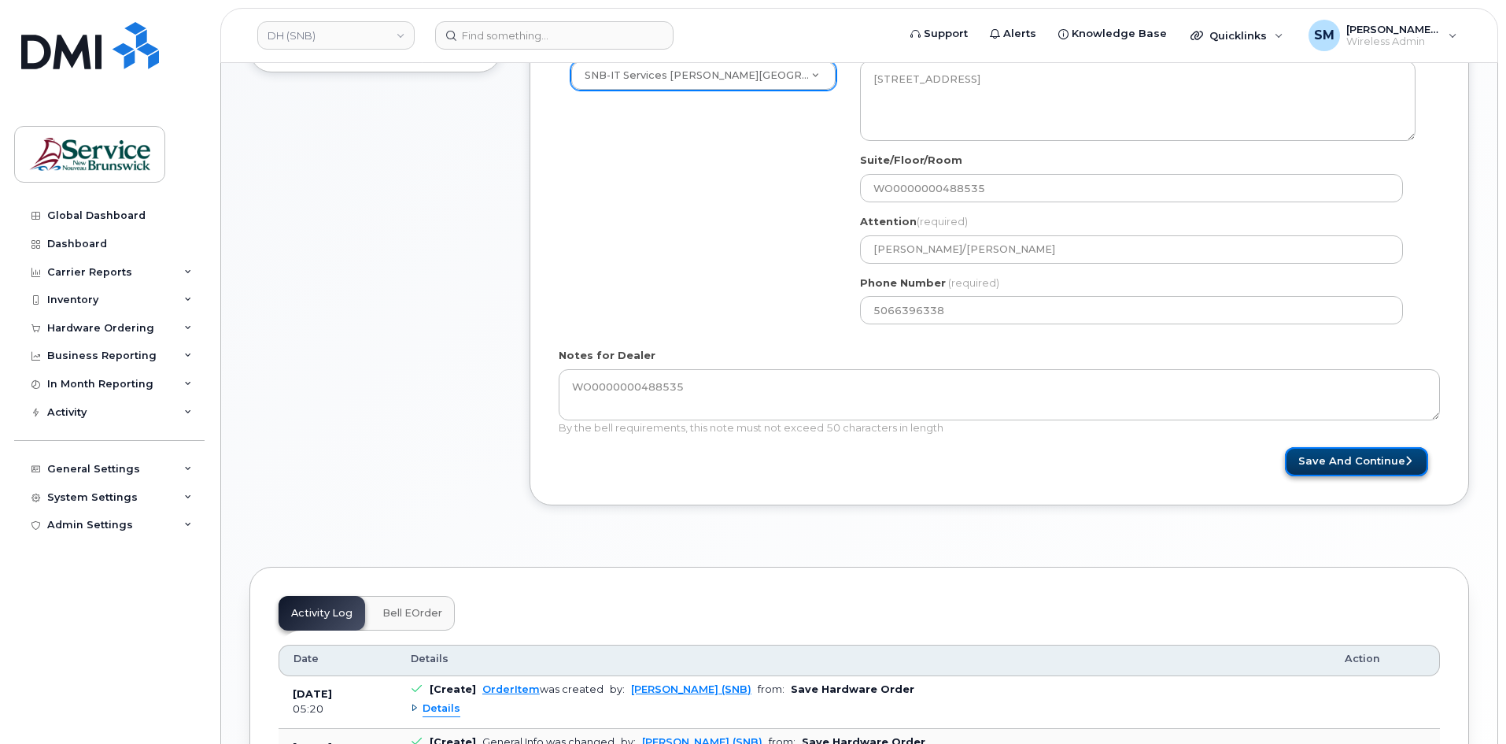
click at [1354, 471] on button "Save and Continue" at bounding box center [1356, 461] width 143 height 29
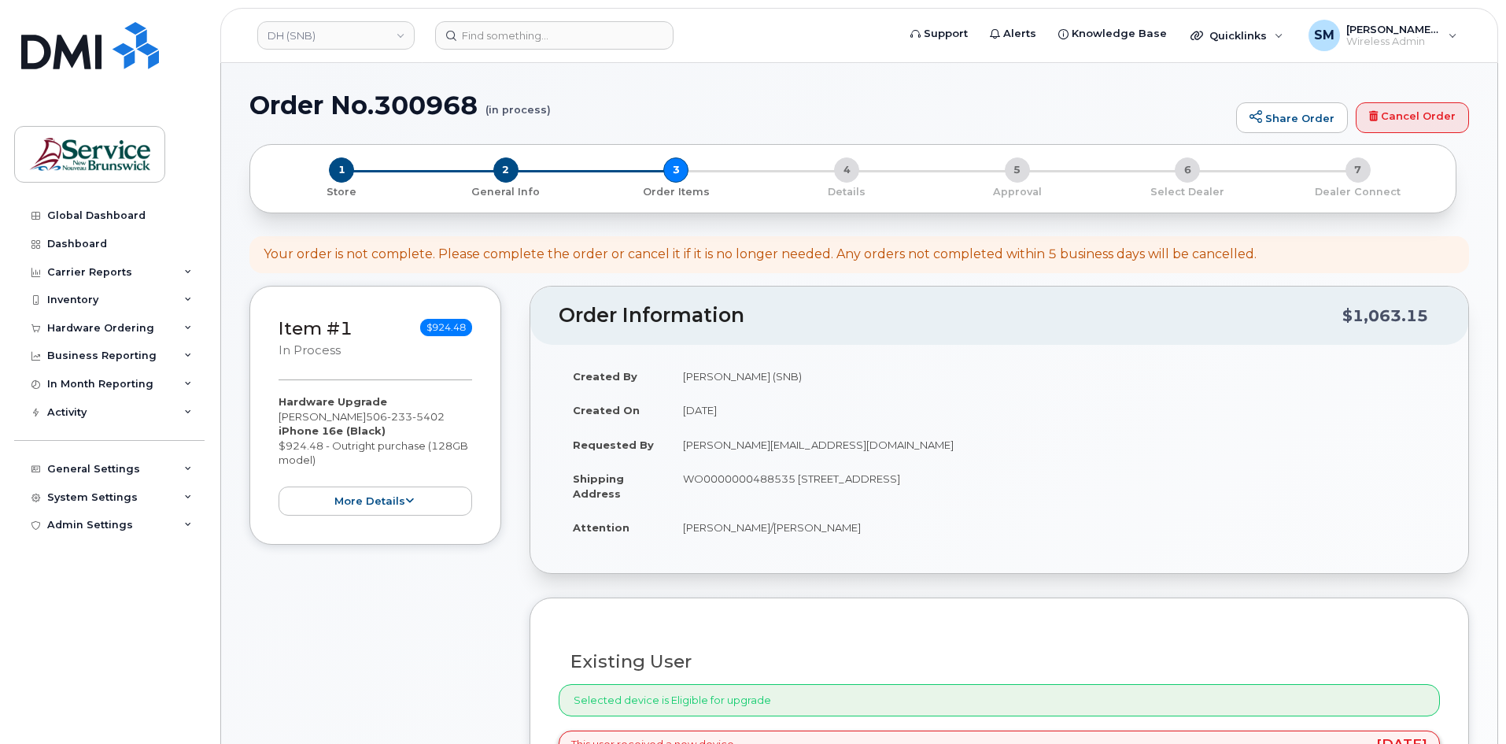
select select
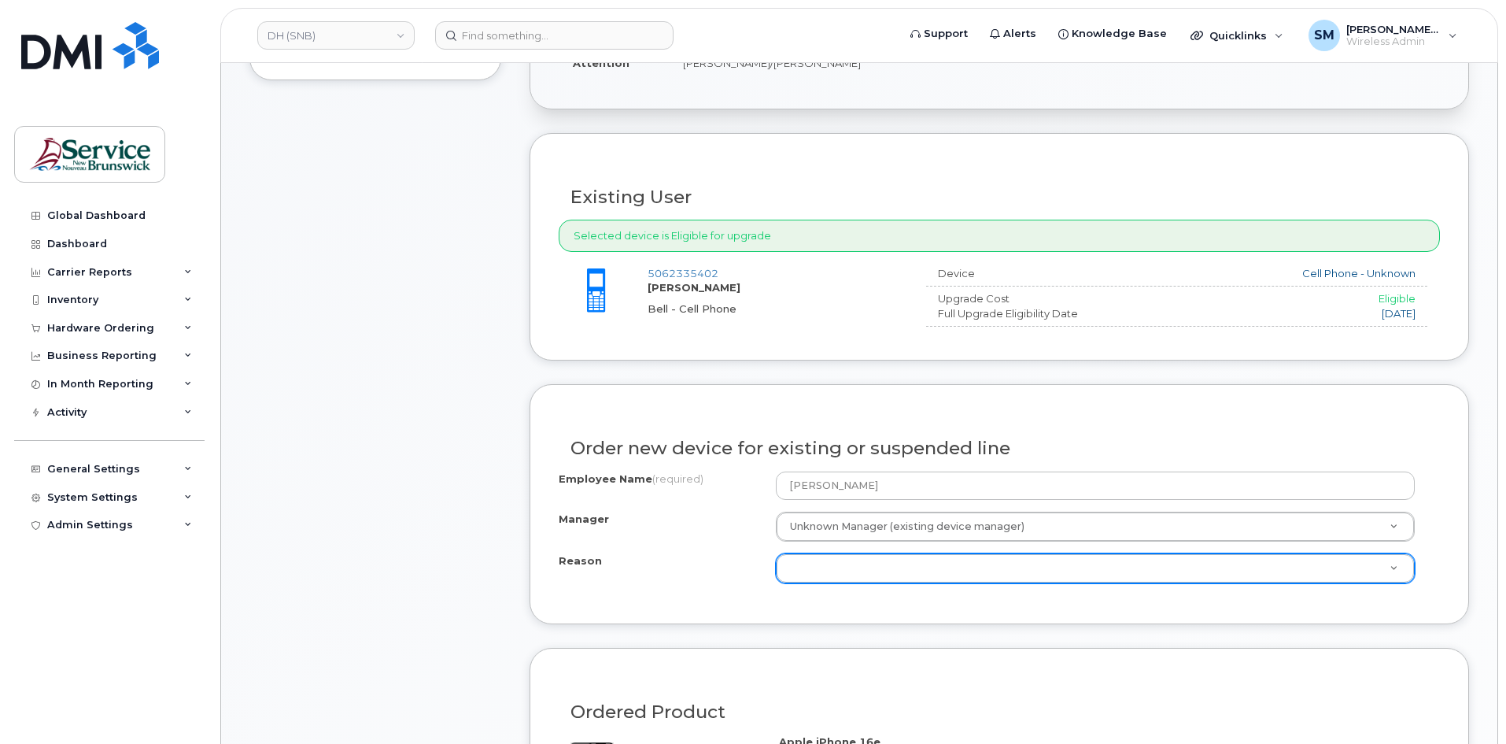
scroll to position [472, 0]
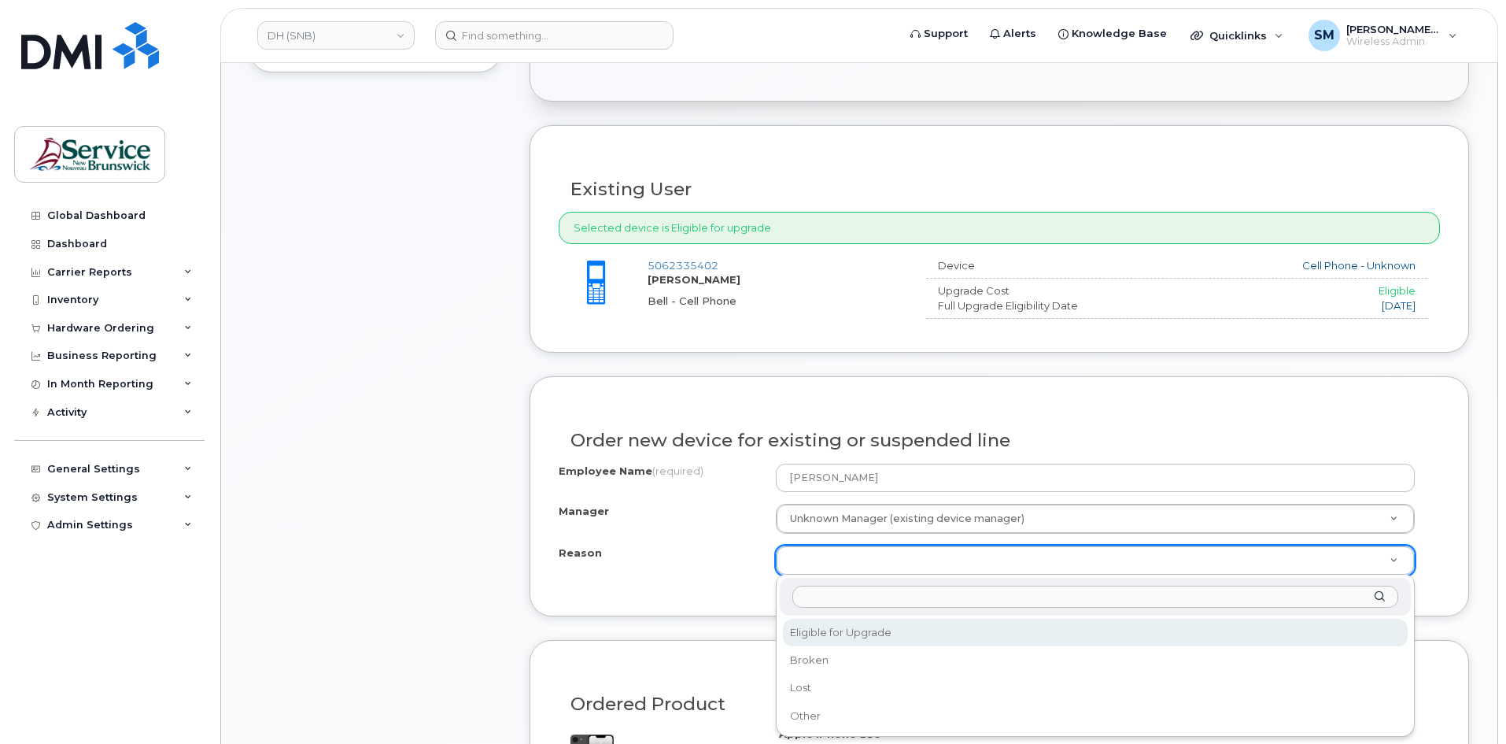
select select "eligible_for_upgrade"
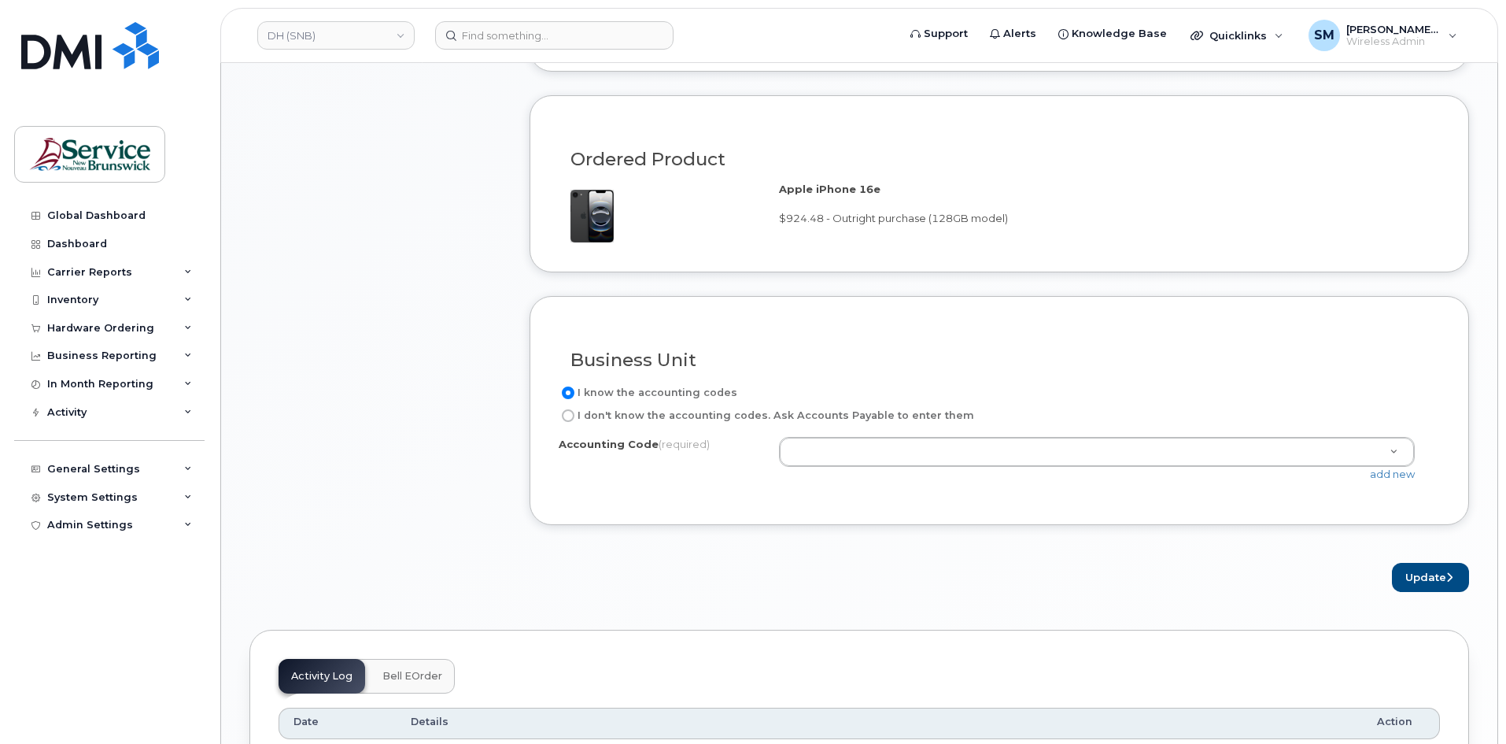
scroll to position [1023, 0]
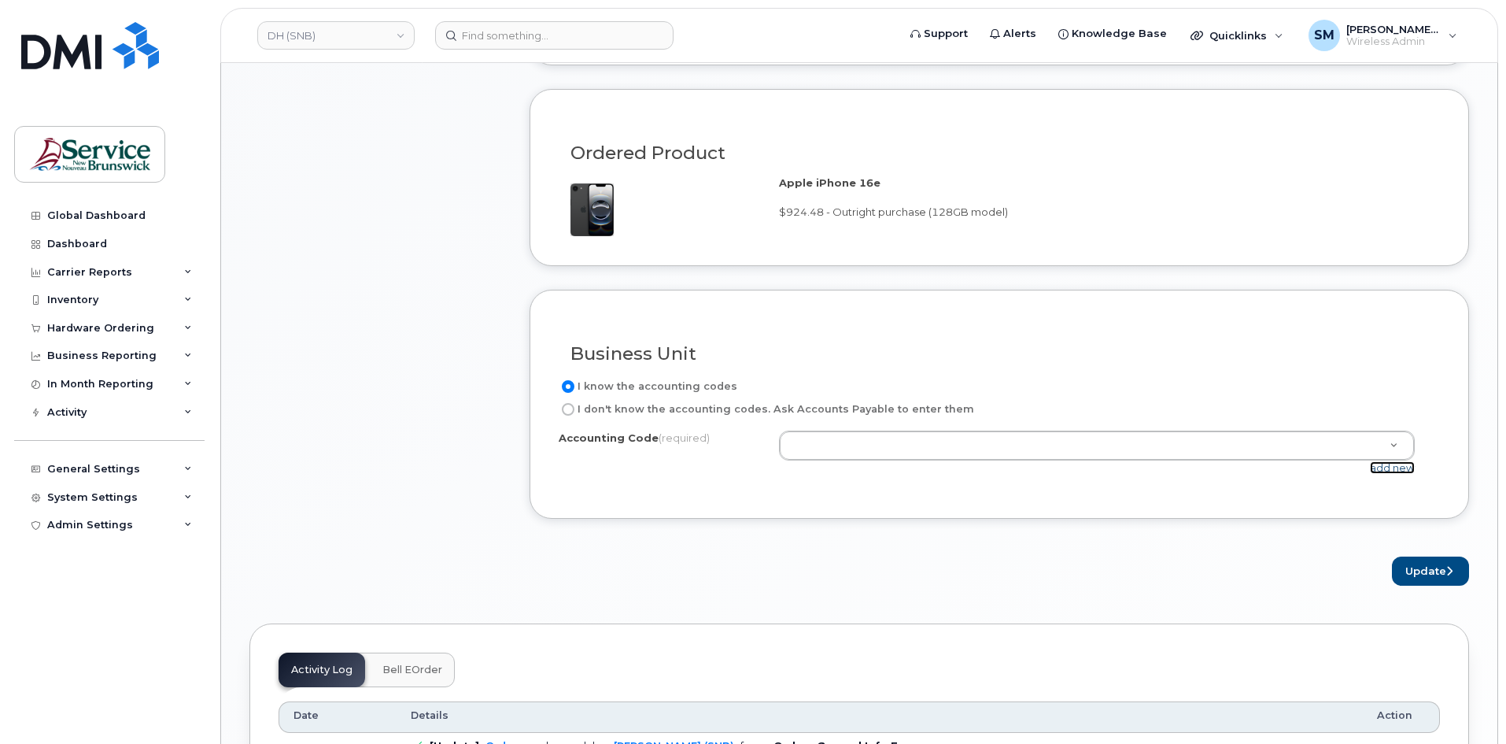
click at [1375, 465] on link "add new" at bounding box center [1392, 467] width 45 height 13
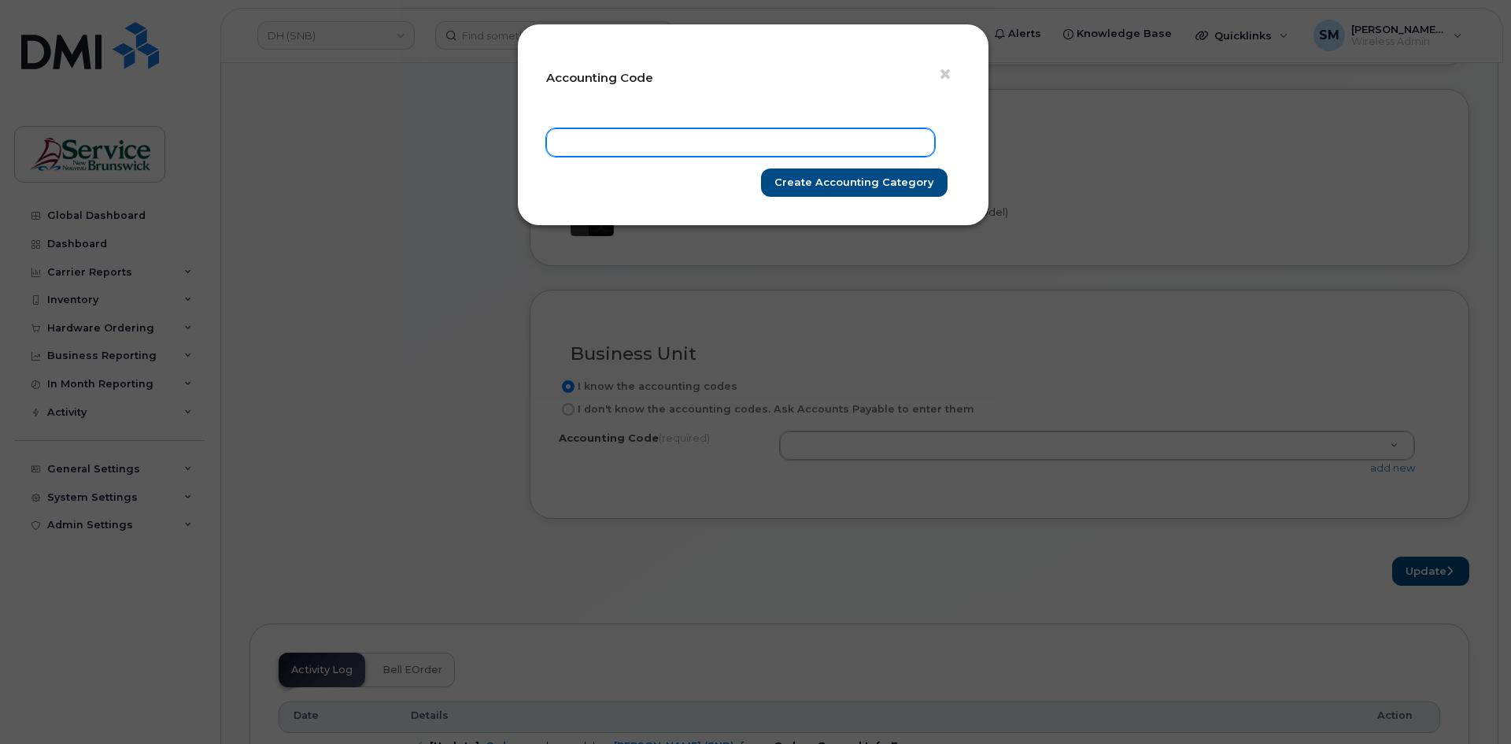
paste input "35.3559.3501.5740.NMOH.0000.N10801"
type input "35.3559.3501.5740.NMOH.0000.N10801"
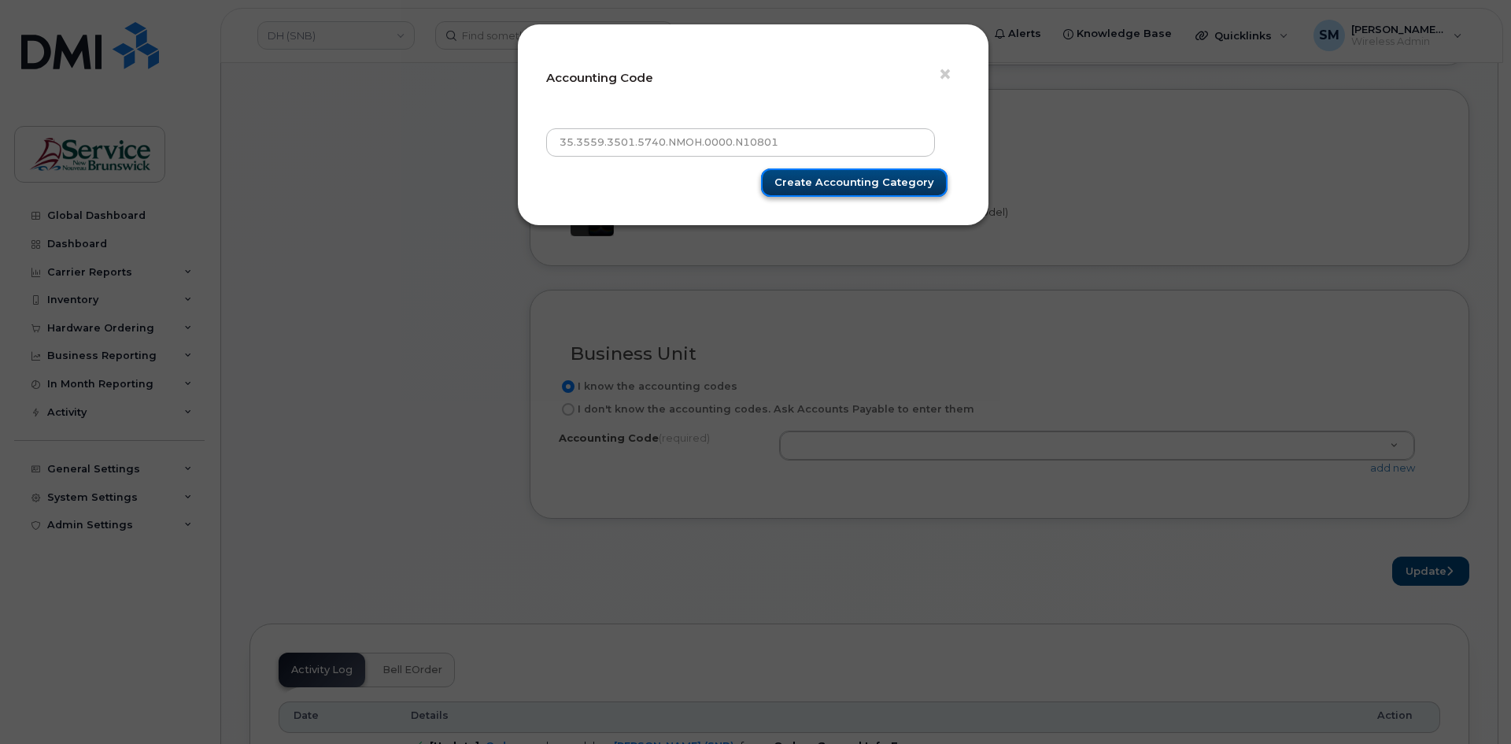
click at [867, 186] on input "Create Accounting category" at bounding box center [854, 182] width 186 height 29
type input "Create Accounting category"
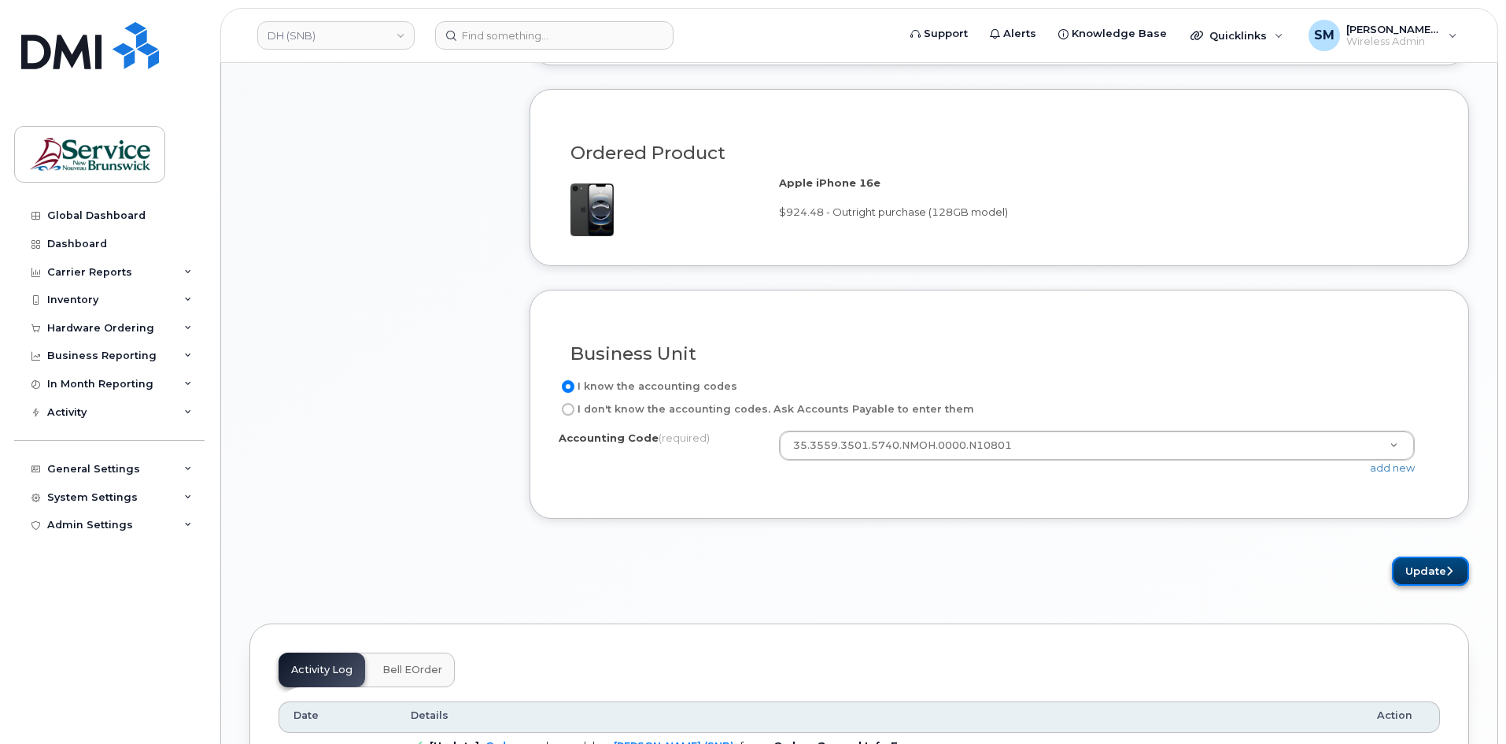
click at [1421, 570] on button "Update" at bounding box center [1430, 570] width 77 height 29
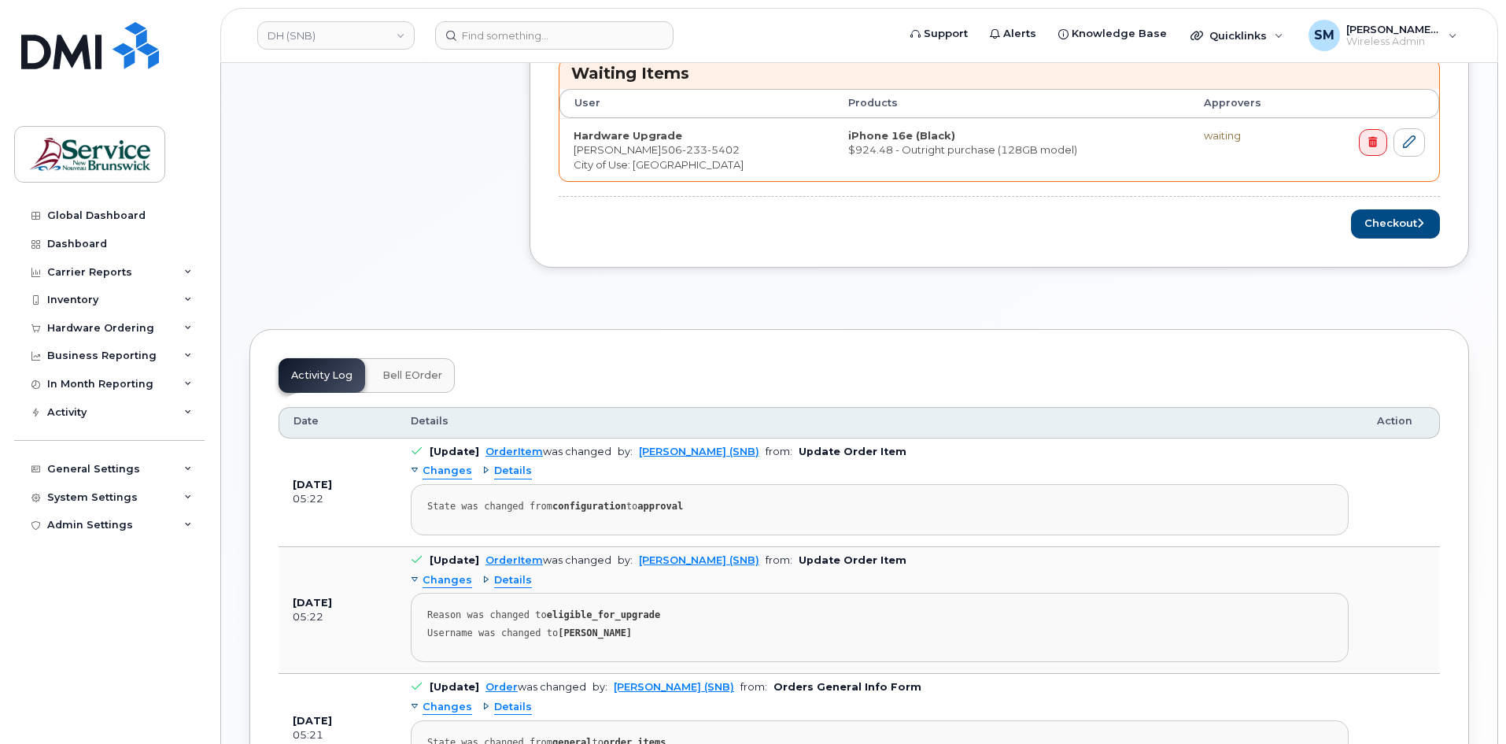
scroll to position [708, 0]
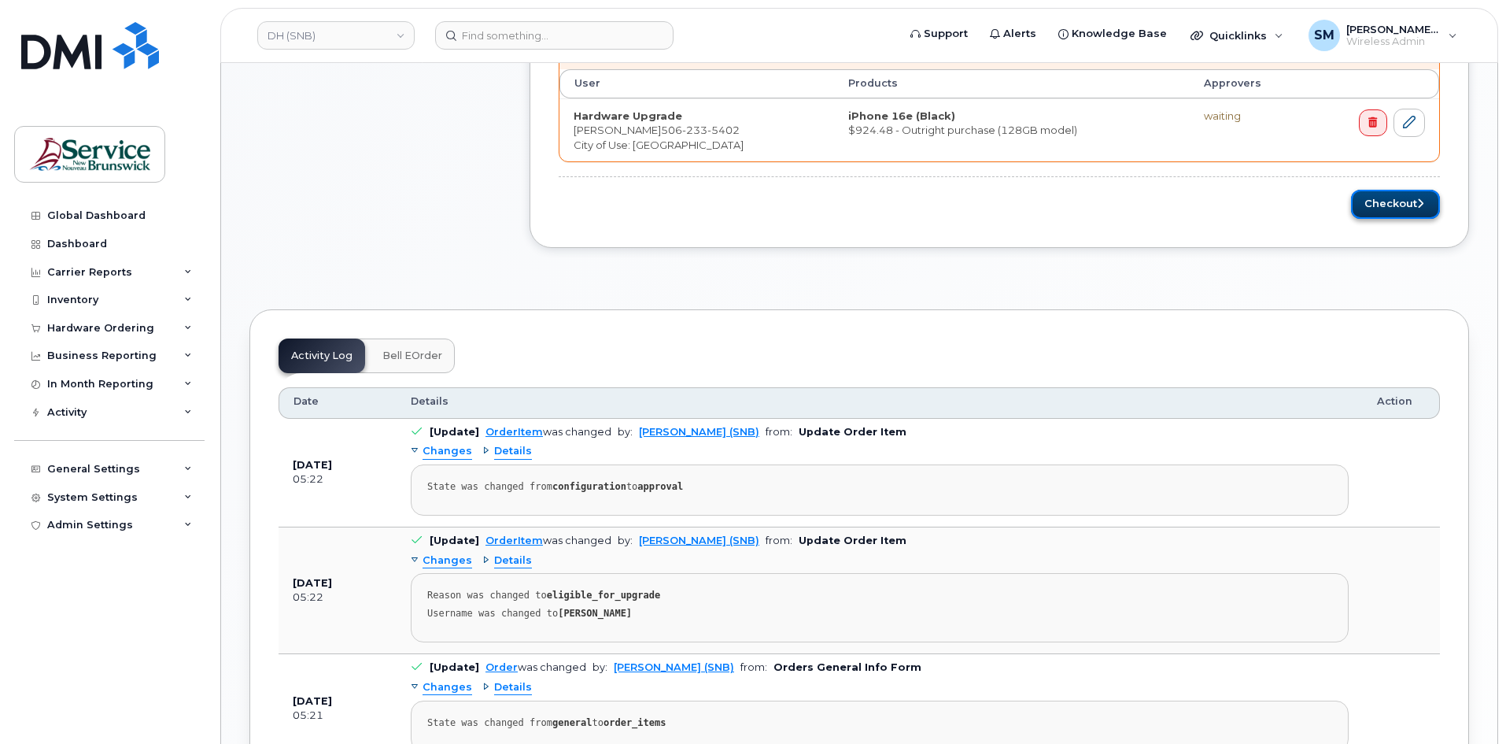
click at [1365, 206] on button "Checkout" at bounding box center [1395, 204] width 89 height 29
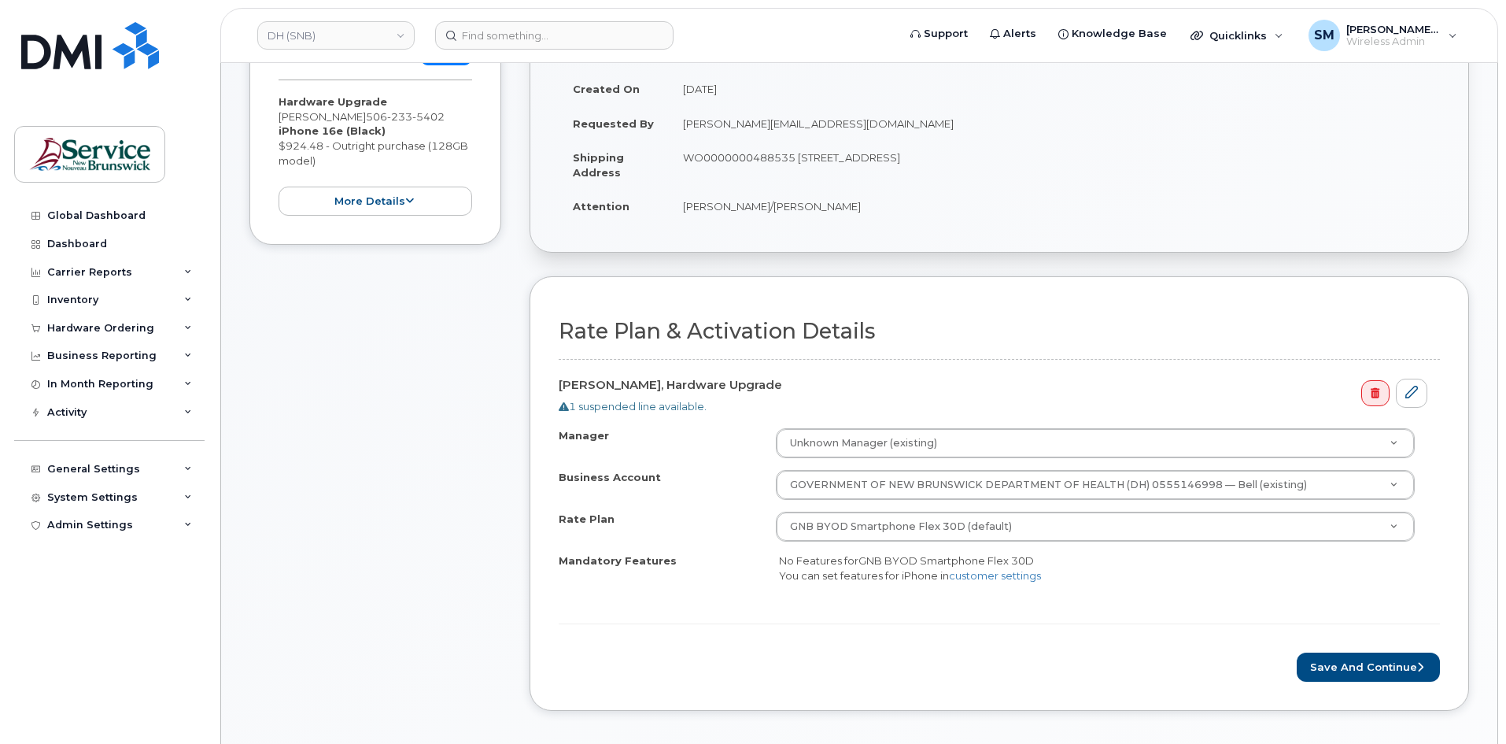
scroll to position [315, 0]
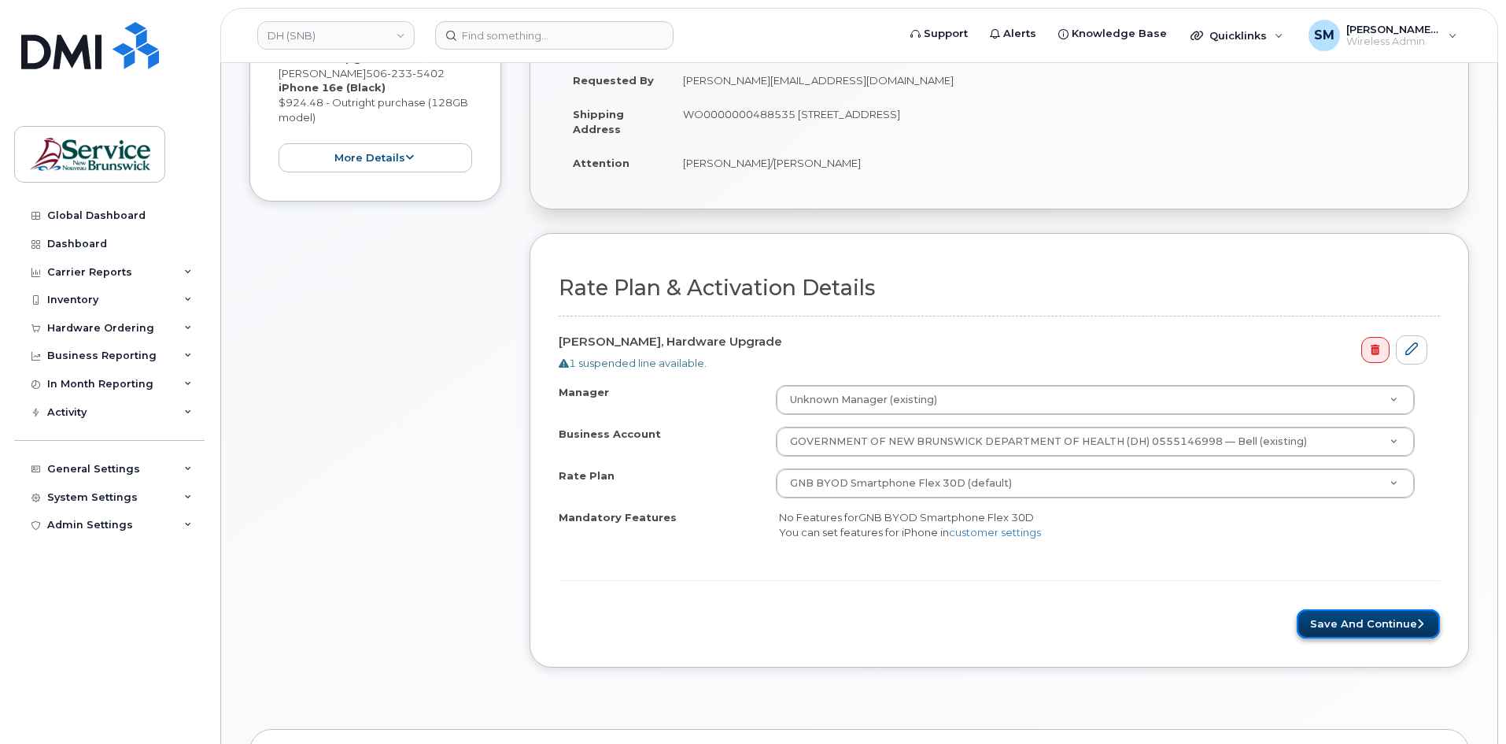
click at [1386, 616] on button "Save and Continue" at bounding box center [1368, 623] width 143 height 29
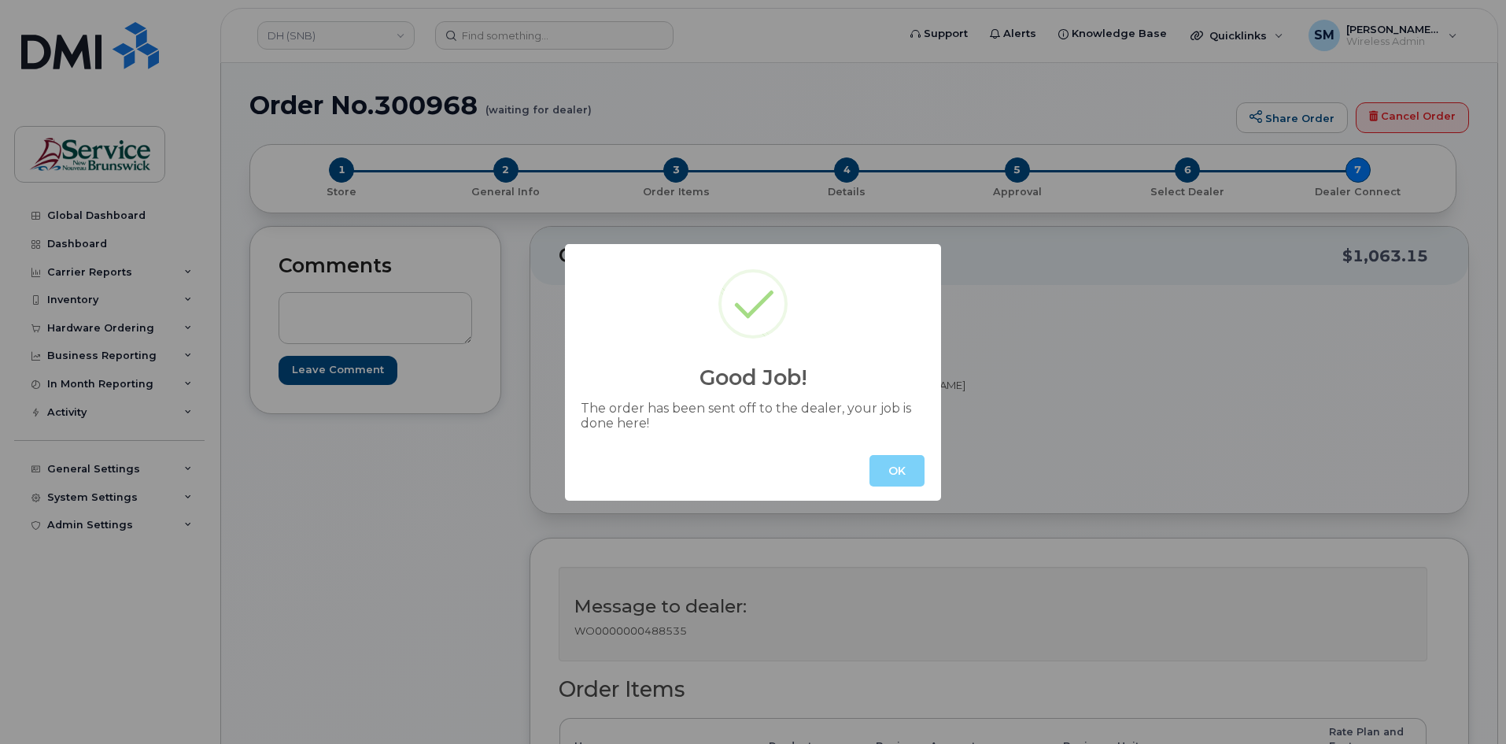
drag, startPoint x: 889, startPoint y: 459, endPoint x: 921, endPoint y: 444, distance: 35.2
click at [888, 459] on button "OK" at bounding box center [896, 470] width 55 height 31
